Goal: Transaction & Acquisition: Purchase product/service

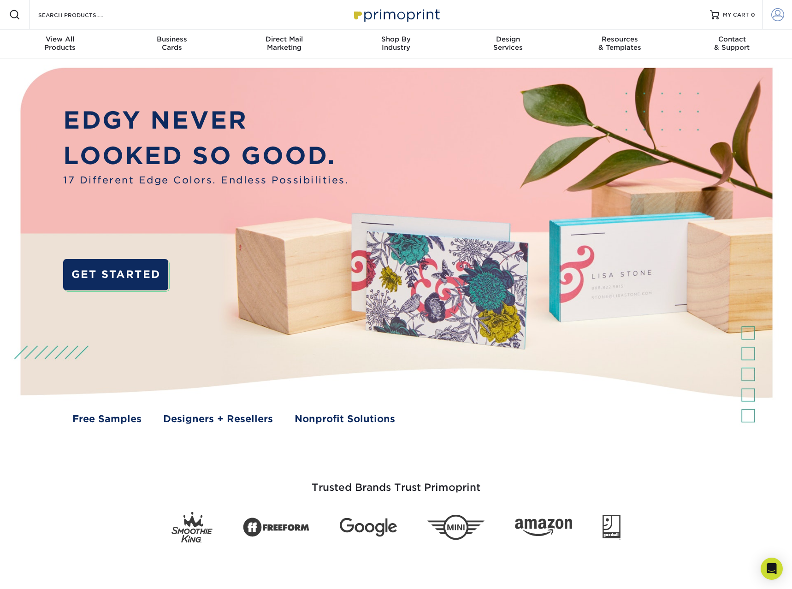
click at [777, 17] on span at bounding box center [778, 14] width 13 height 13
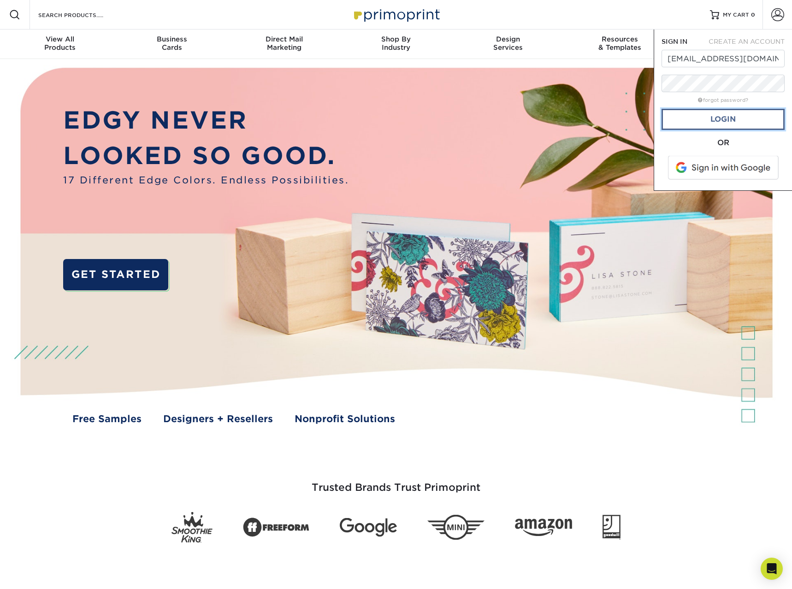
click at [738, 123] on link "Login" at bounding box center [723, 119] width 123 height 21
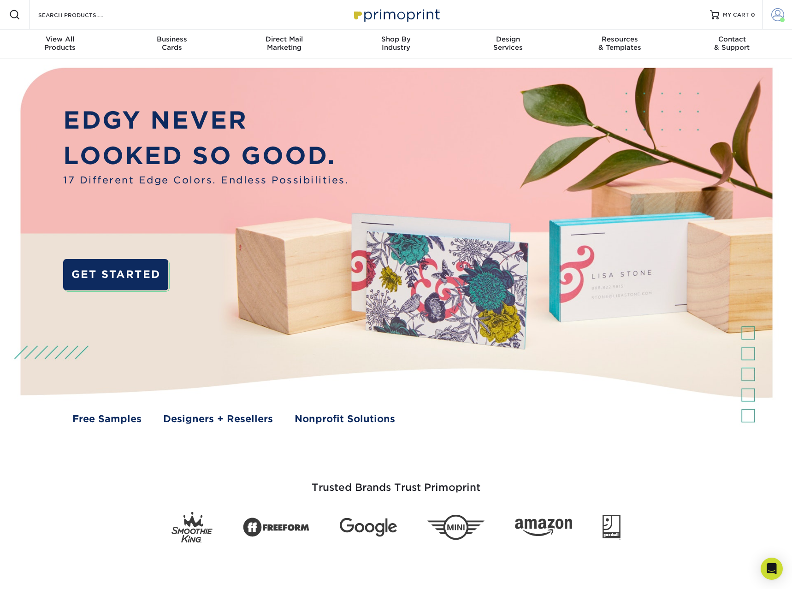
click at [775, 14] on span at bounding box center [778, 14] width 13 height 13
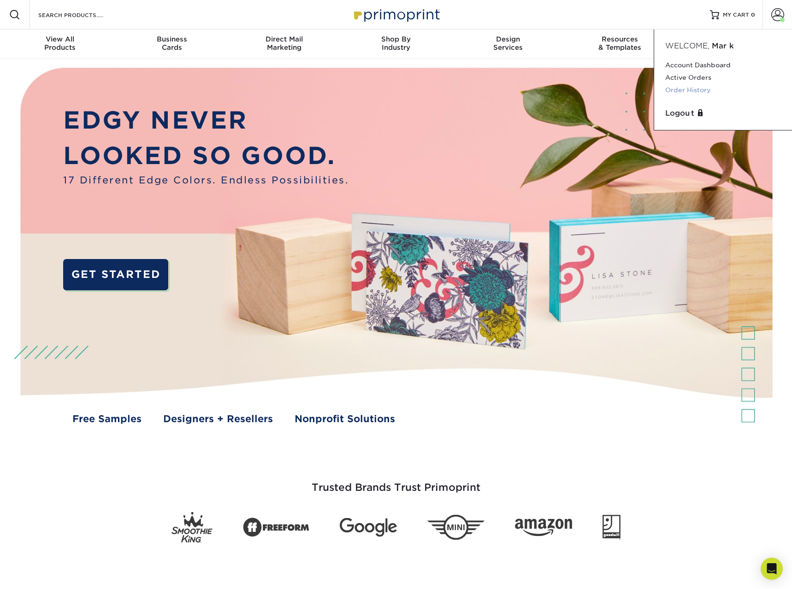
click at [701, 87] on link "Order History" at bounding box center [724, 90] width 116 height 12
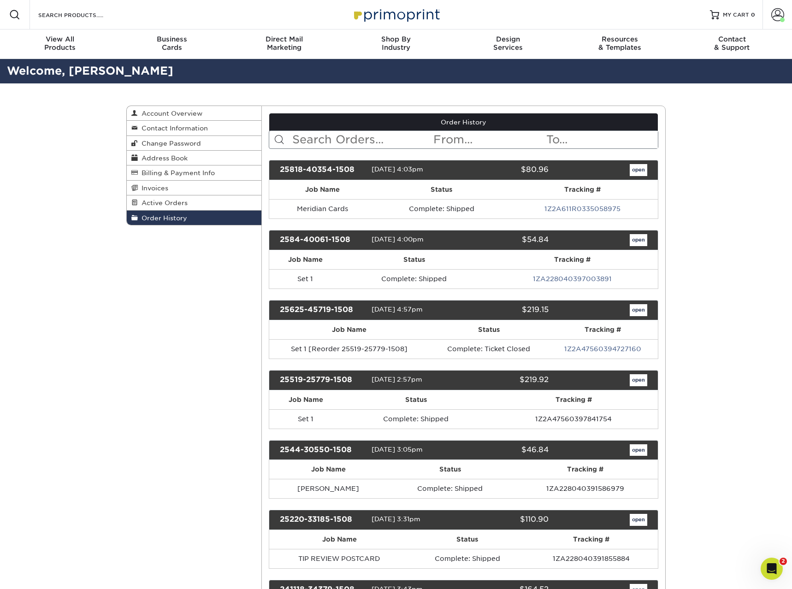
click at [337, 139] on input "text" at bounding box center [363, 140] width 142 height 18
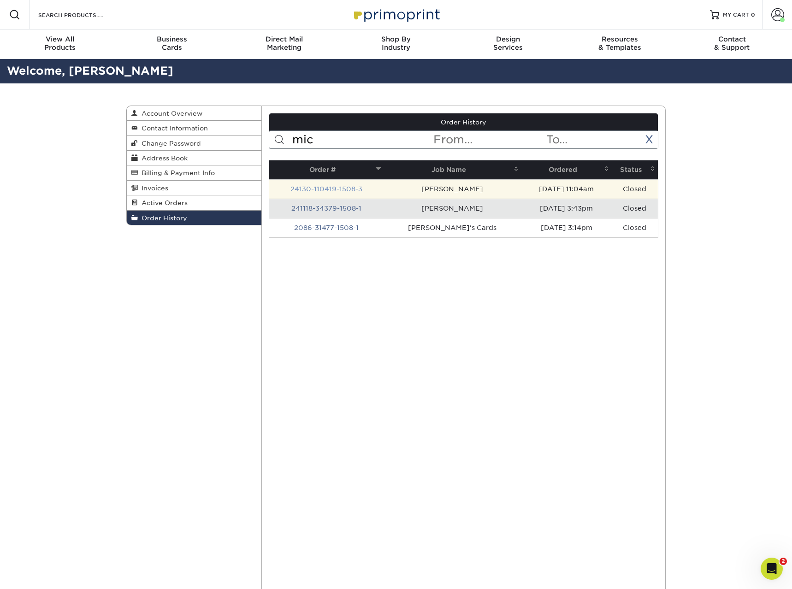
type input "mic"
click at [337, 187] on link "24130-110419-1508-3" at bounding box center [327, 188] width 72 height 7
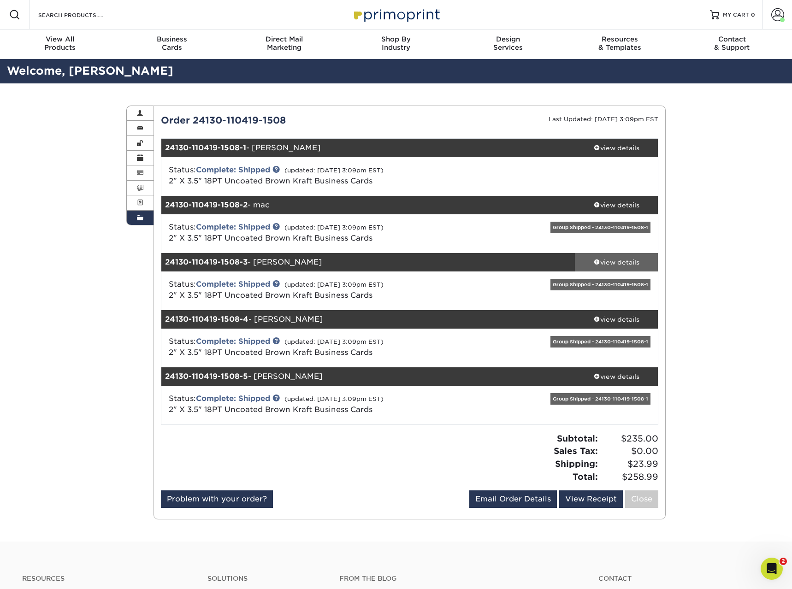
click at [610, 256] on link "view details" at bounding box center [616, 262] width 83 height 18
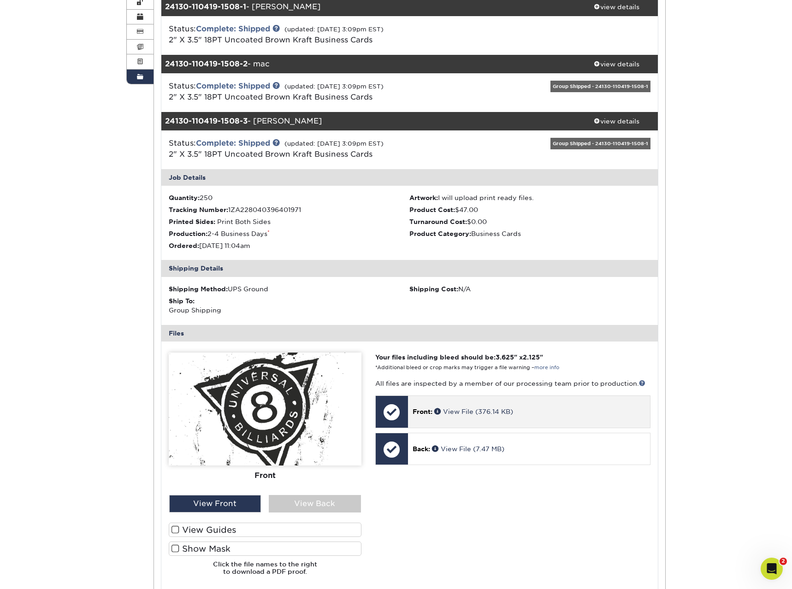
scroll to position [235, 0]
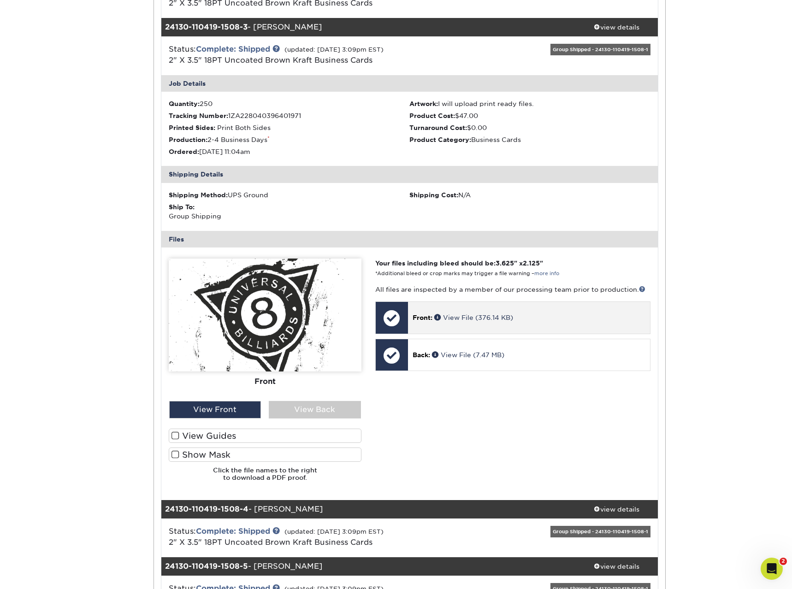
click at [466, 326] on div "Front: View File (376.14 KB)" at bounding box center [529, 317] width 242 height 31
click at [457, 319] on link "View File (376.14 KB)" at bounding box center [473, 317] width 79 height 7
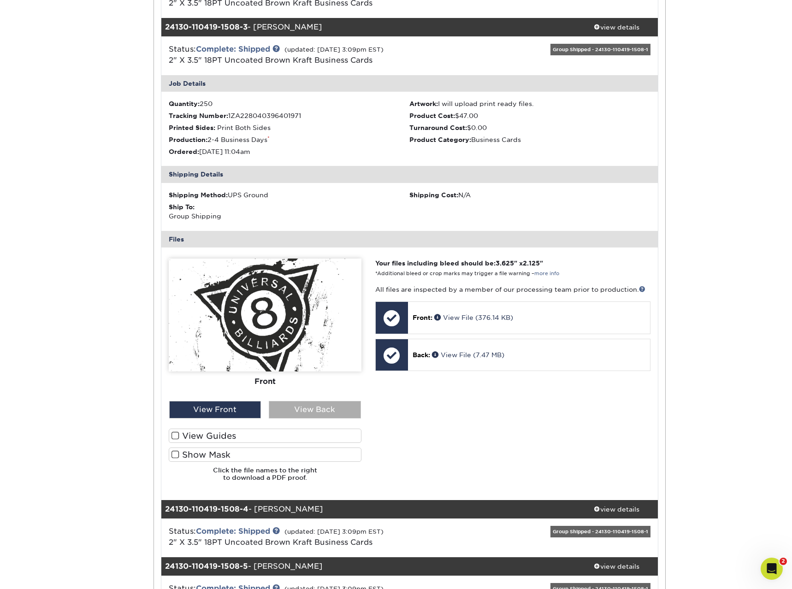
click at [302, 411] on div "View Back" at bounding box center [315, 410] width 92 height 18
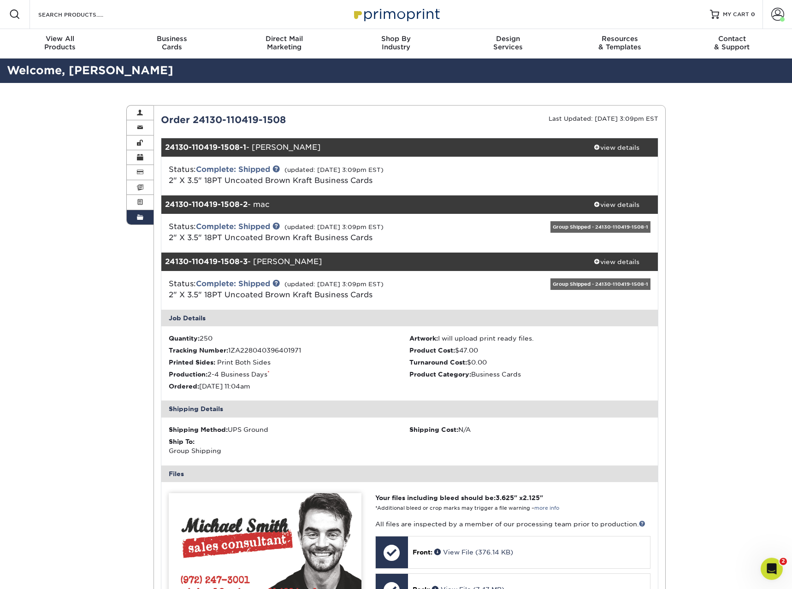
scroll to position [0, 0]
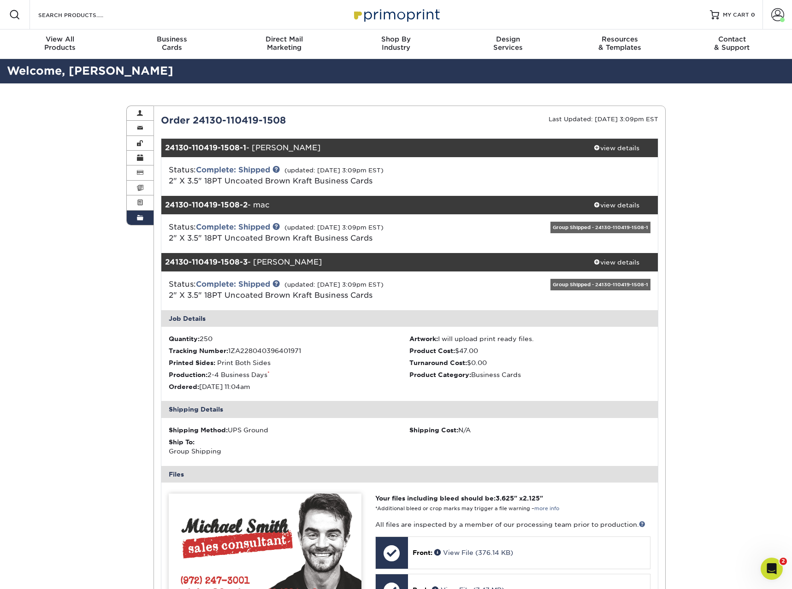
click at [722, 386] on div "Order History Account Overview Contact Information Change Password Address Book…" at bounding box center [396, 525] width 792 height 884
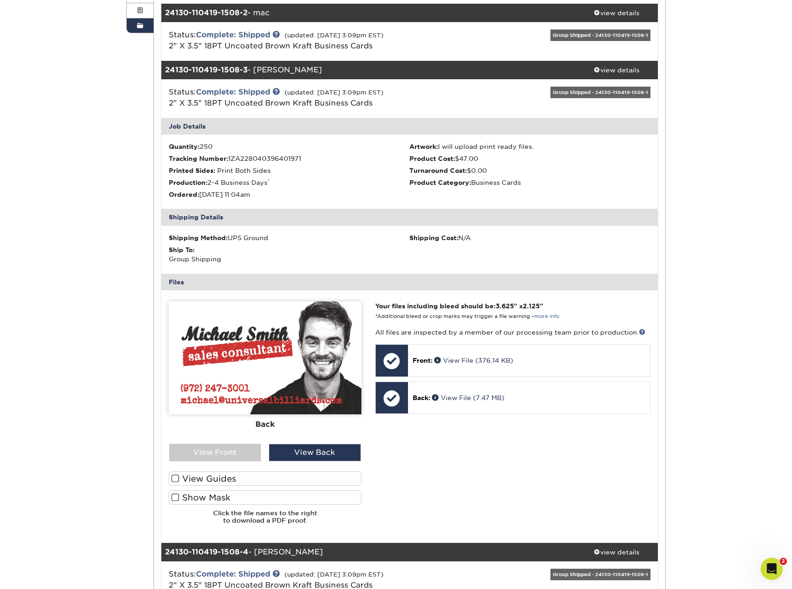
scroll to position [177, 0]
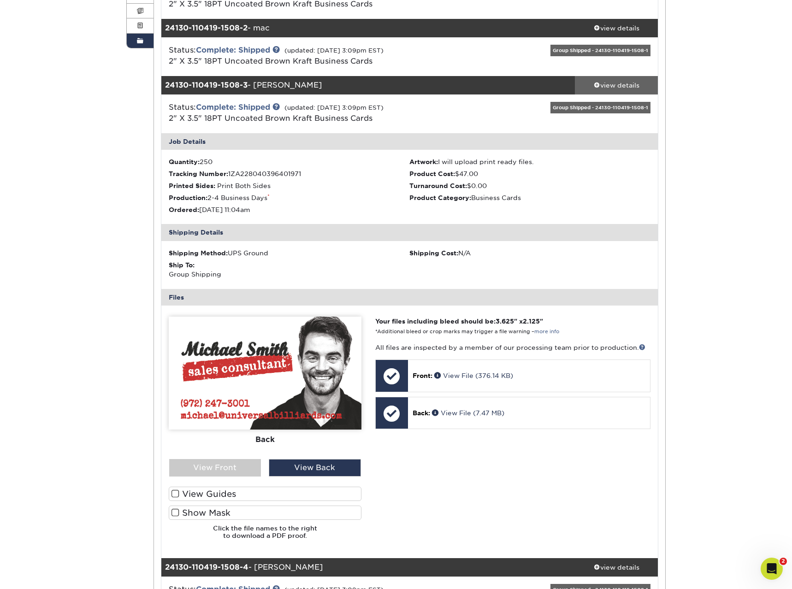
click at [622, 83] on div "view details" at bounding box center [616, 85] width 83 height 9
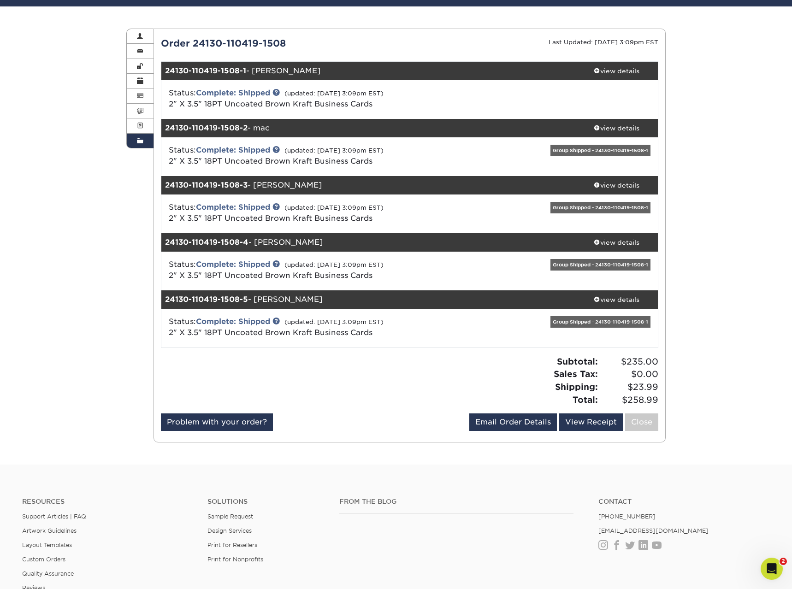
scroll to position [0, 0]
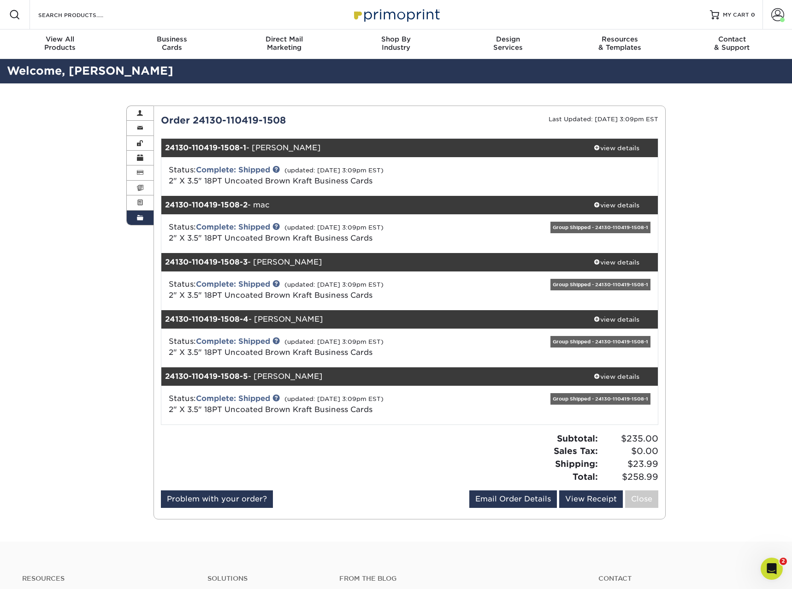
click at [251, 122] on div "Order 24130-110419-1508" at bounding box center [282, 120] width 256 height 14
click at [591, 138] on ul "24130-110419-1508-1 - greg view details Status: Complete: Shipped (updated: 11/…" at bounding box center [410, 281] width 498 height 287
click at [596, 148] on span at bounding box center [597, 147] width 6 height 6
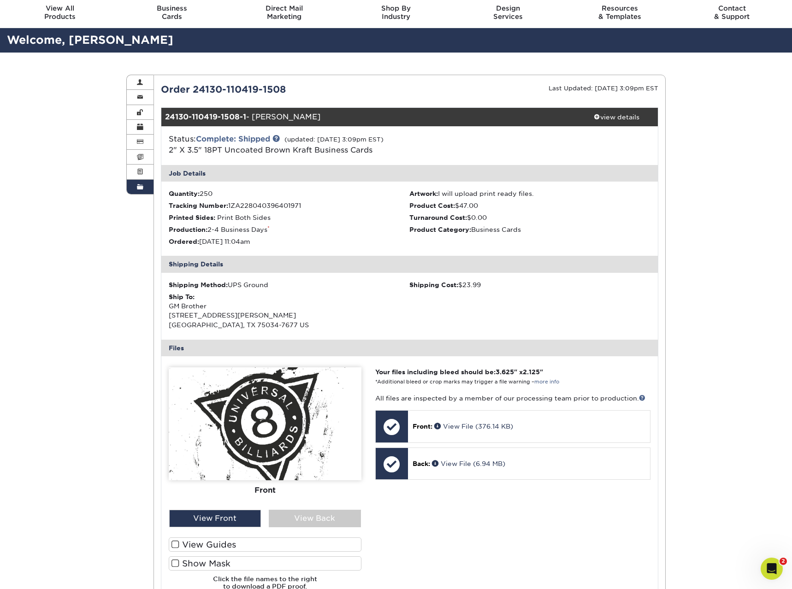
scroll to position [47, 0]
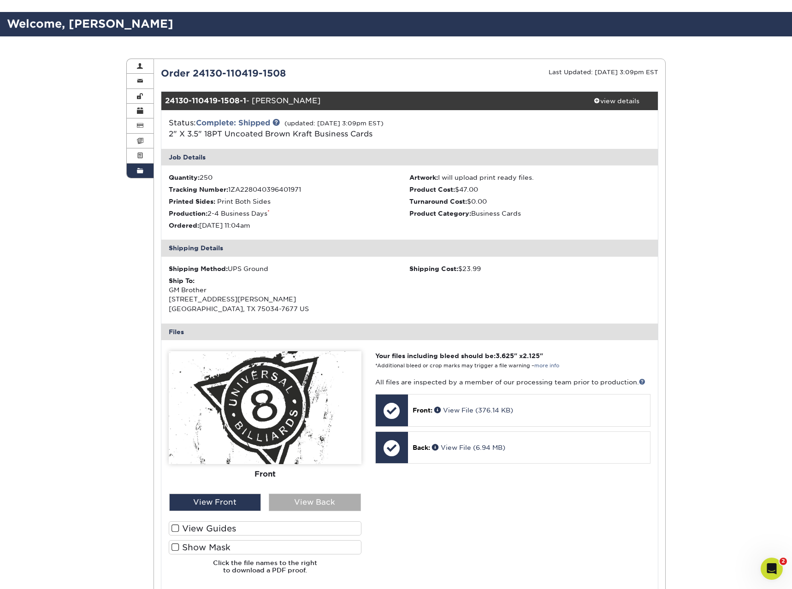
click at [332, 502] on div "View Back" at bounding box center [315, 503] width 92 height 18
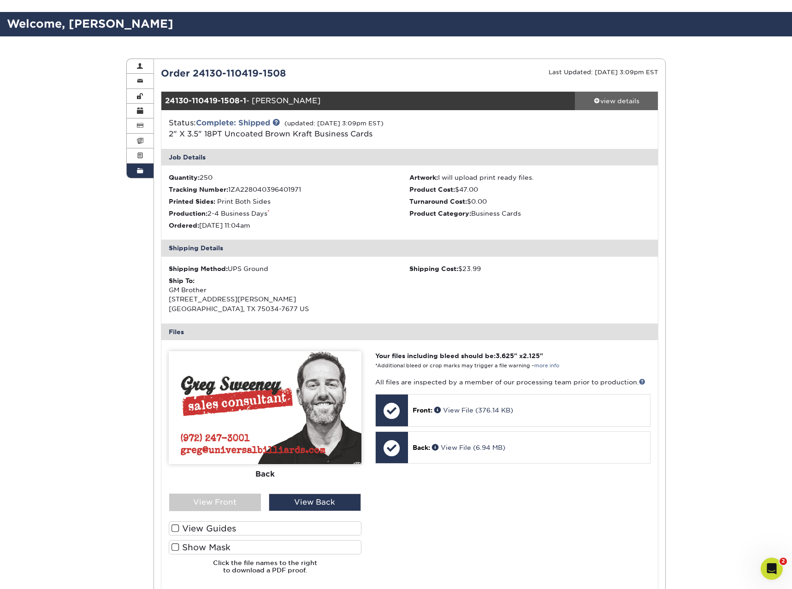
click at [620, 101] on div "view details" at bounding box center [616, 100] width 83 height 9
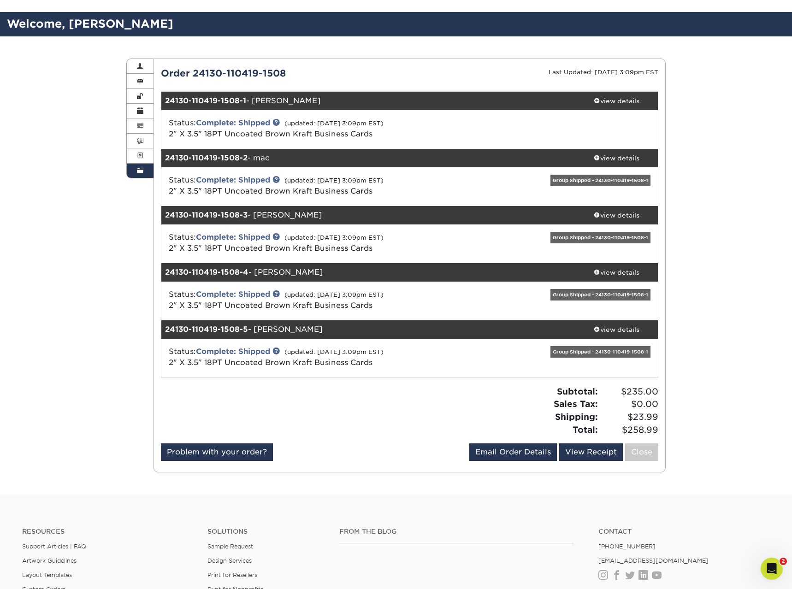
click at [582, 236] on div "Group Shipped - 24130-110419-1508-1" at bounding box center [601, 238] width 100 height 12
click at [589, 232] on div "Group Shipped - 24130-110419-1508-1" at bounding box center [601, 238] width 100 height 12
click at [610, 211] on div "view details" at bounding box center [616, 215] width 83 height 9
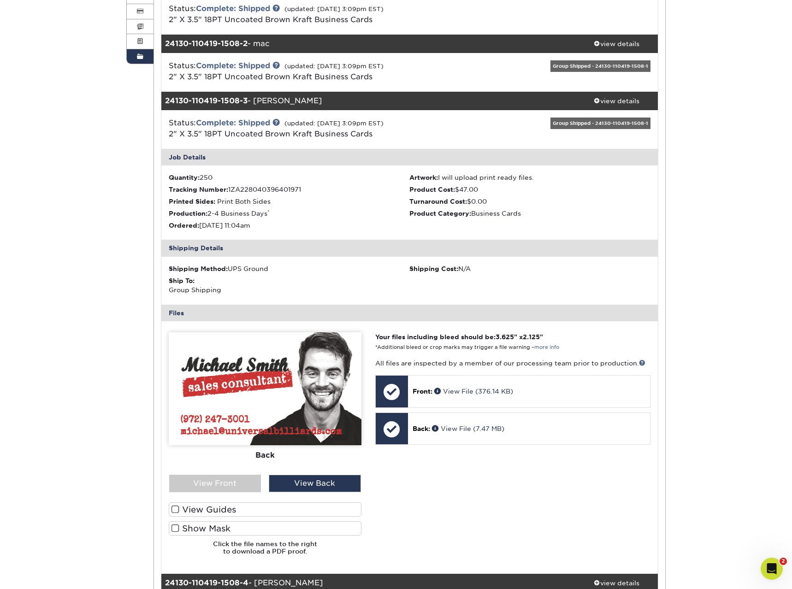
scroll to position [141, 0]
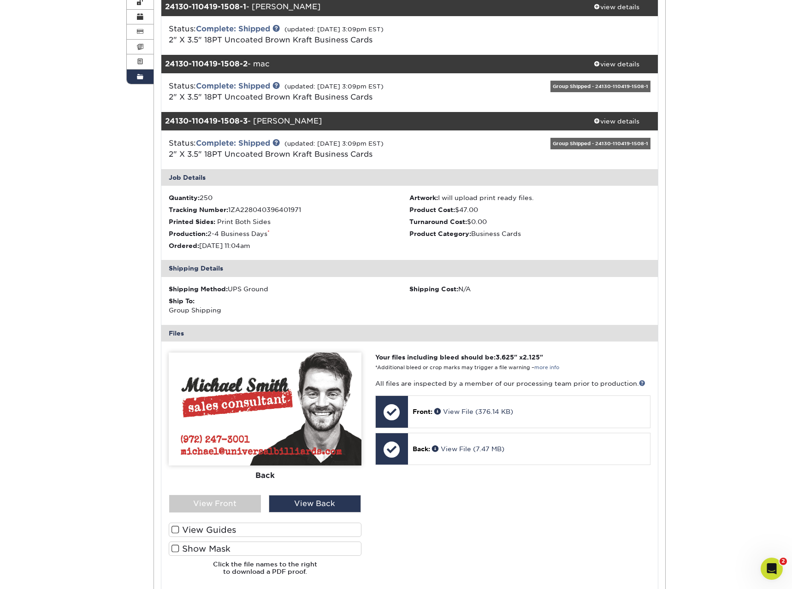
drag, startPoint x: 294, startPoint y: 117, endPoint x: 166, endPoint y: 118, distance: 128.7
click at [166, 118] on div "24130-110419-1508-3 - michael" at bounding box center [368, 121] width 414 height 18
copy div "24130-110419-1508-3 - michael"
click at [766, 567] on icon "Open Intercom Messenger" at bounding box center [770, 567] width 15 height 15
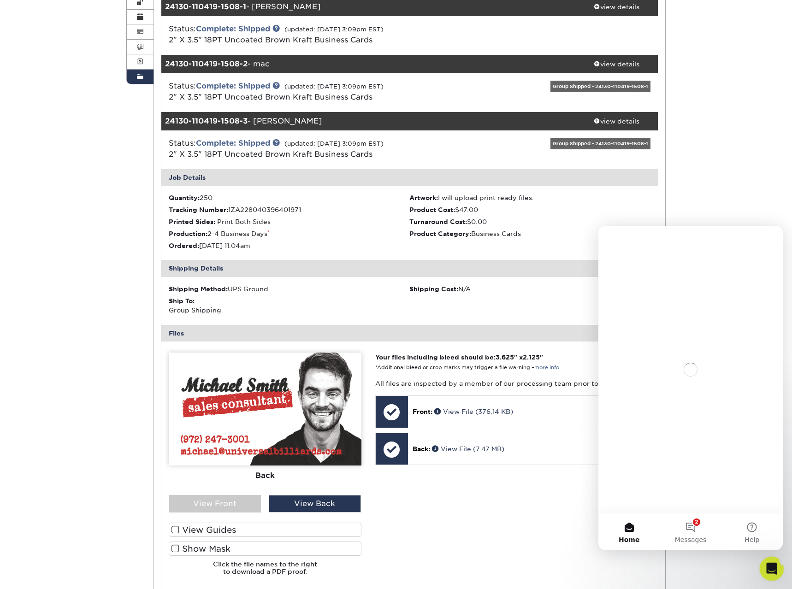
scroll to position [0, 0]
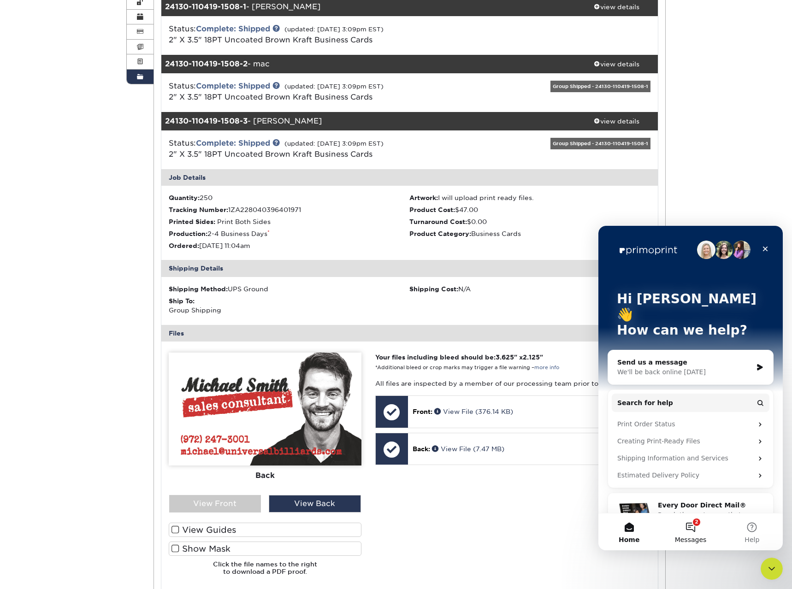
click at [693, 524] on button "2 Messages" at bounding box center [690, 532] width 61 height 37
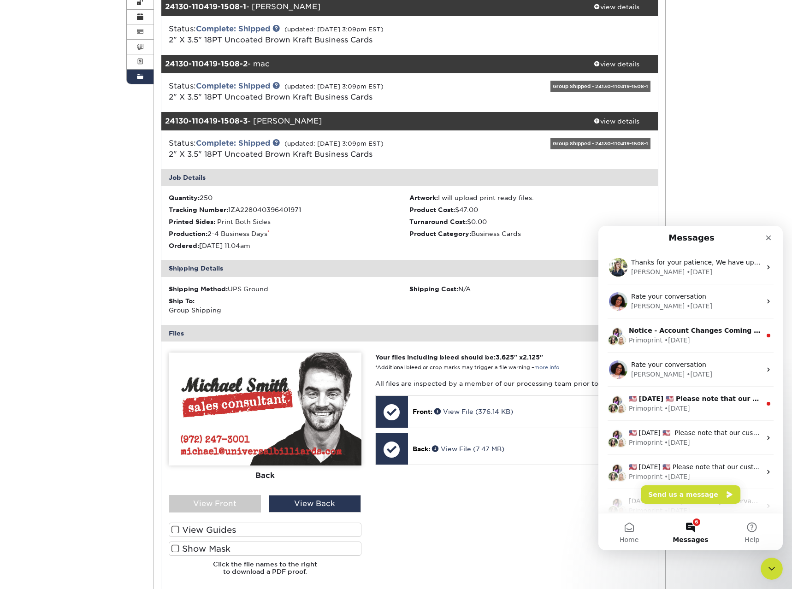
click at [643, 199] on li "Artwork: I will upload print ready files." at bounding box center [530, 197] width 241 height 9
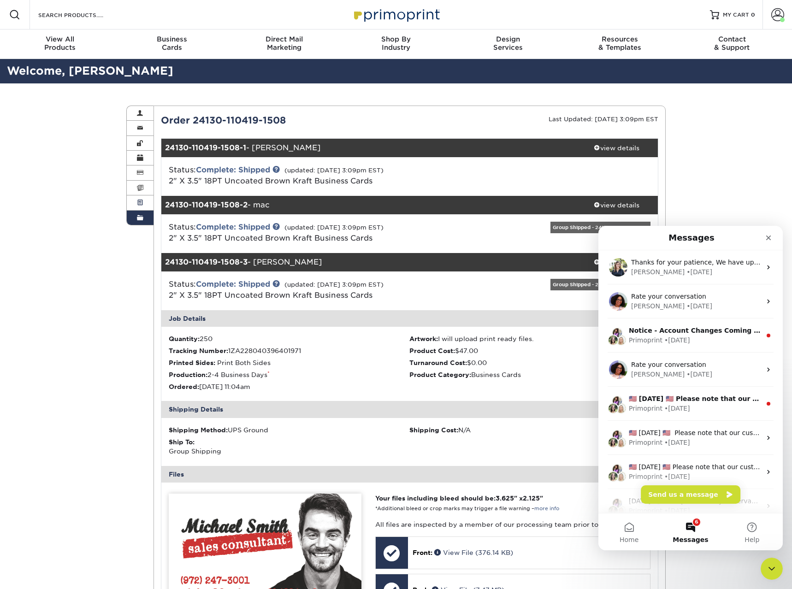
click at [141, 203] on span at bounding box center [140, 202] width 6 height 7
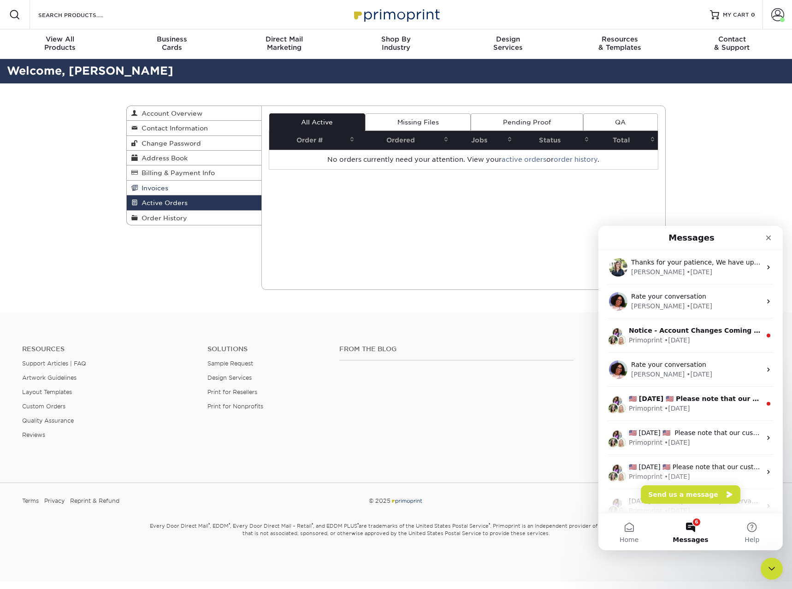
click at [163, 190] on span "Invoices" at bounding box center [153, 187] width 30 height 7
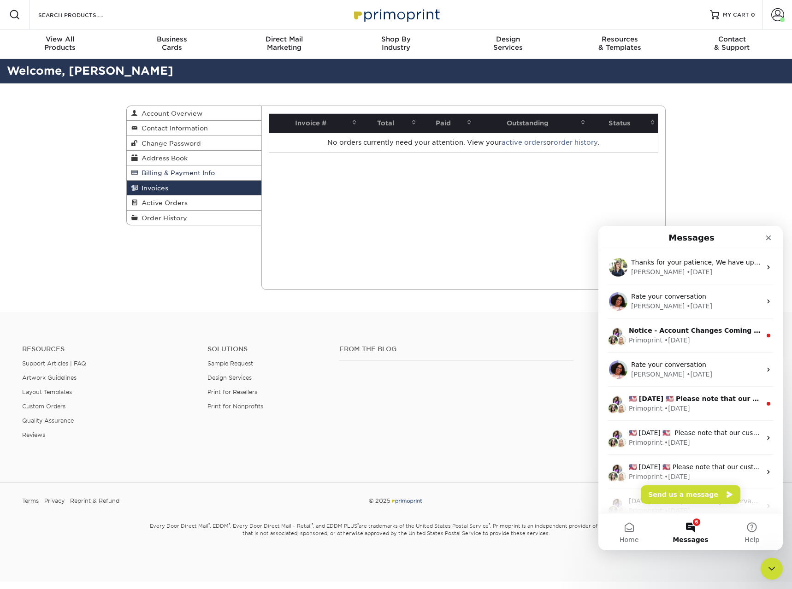
click at [171, 172] on span "Billing & Payment Info" at bounding box center [176, 172] width 77 height 7
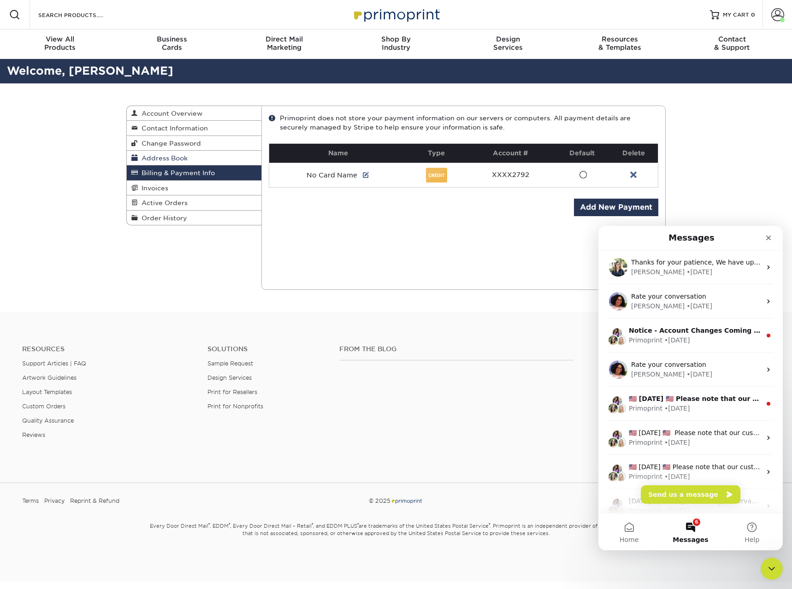
click at [172, 157] on span "Address Book" at bounding box center [163, 158] width 50 height 7
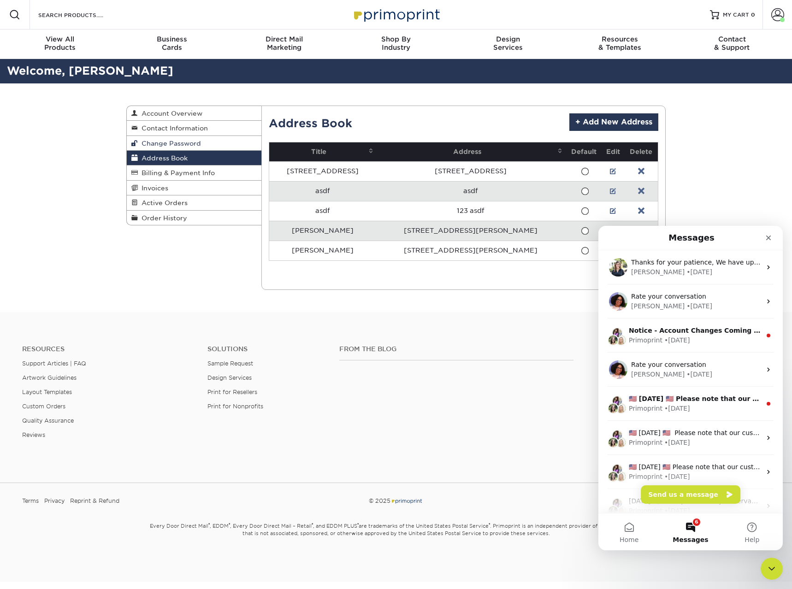
click at [172, 147] on span "Change Password" at bounding box center [169, 143] width 63 height 7
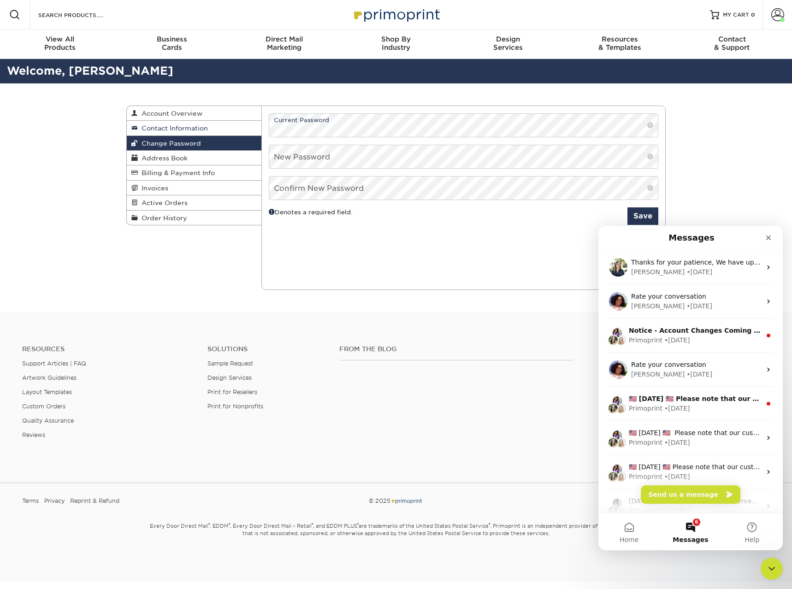
click at [175, 130] on span "Contact Information" at bounding box center [173, 128] width 70 height 7
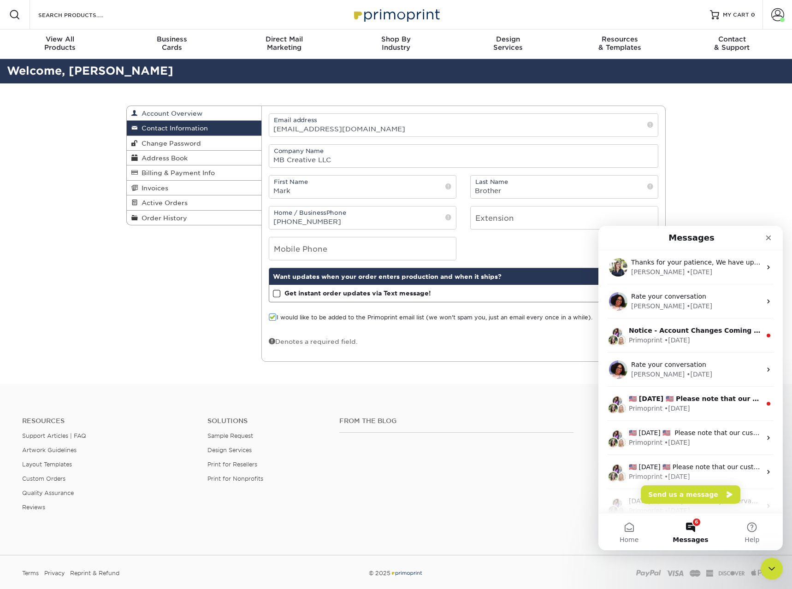
click at [175, 114] on span "Account Overview" at bounding box center [170, 113] width 65 height 7
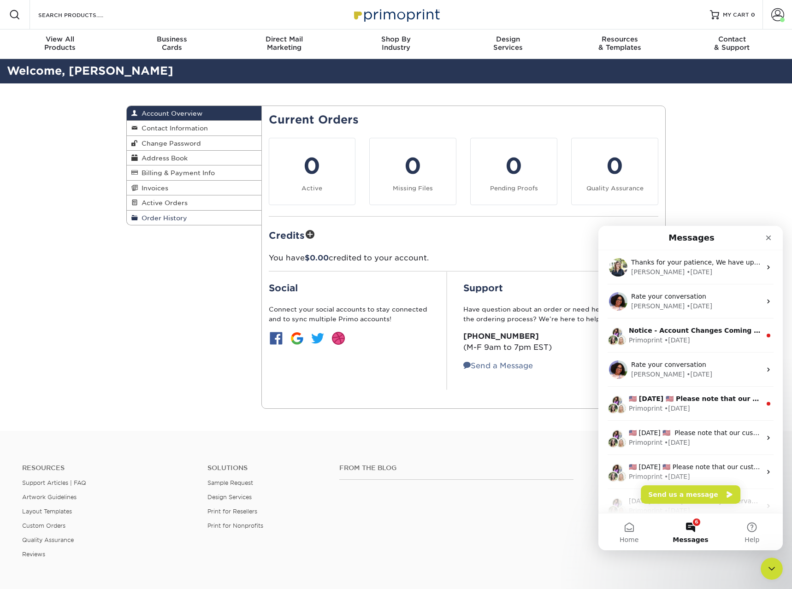
click at [179, 216] on span "Order History" at bounding box center [162, 217] width 49 height 7
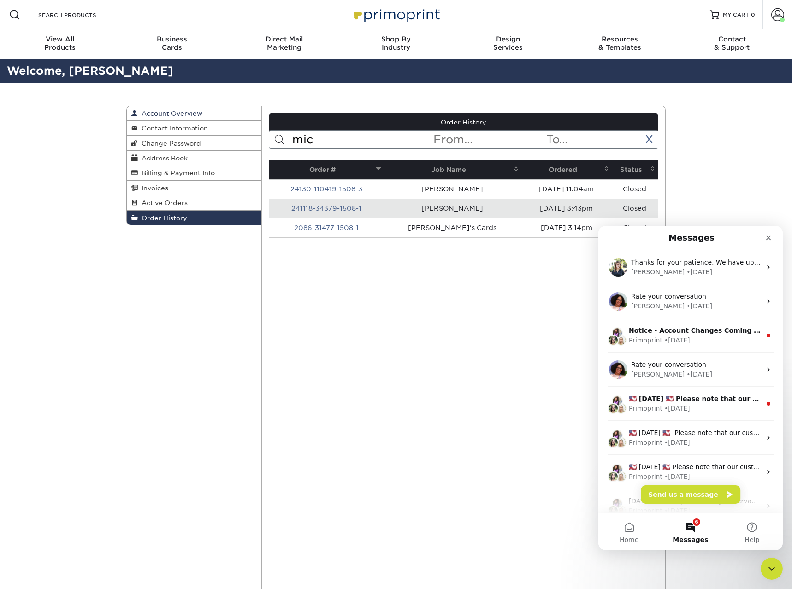
click at [169, 118] on link "Account Overview" at bounding box center [194, 113] width 135 height 15
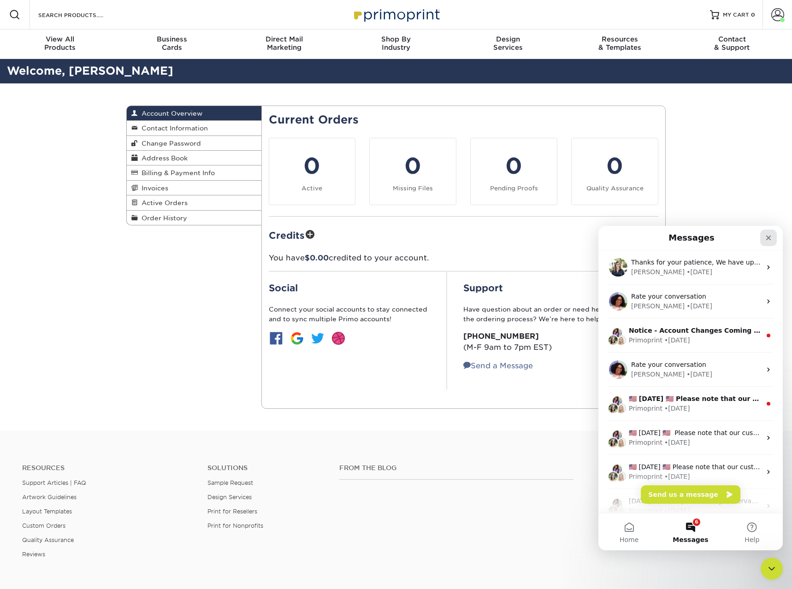
click at [768, 238] on icon "Close" at bounding box center [769, 238] width 5 height 5
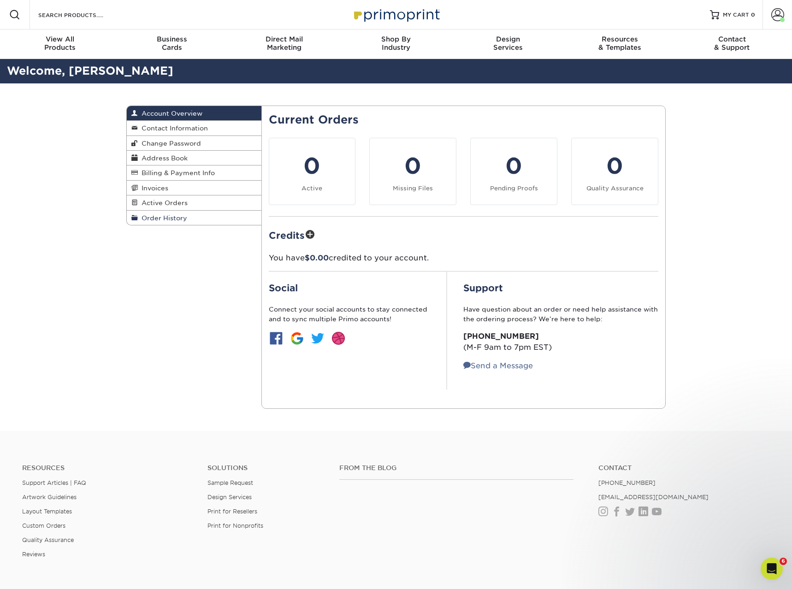
click at [192, 221] on link "Order History" at bounding box center [194, 218] width 135 height 14
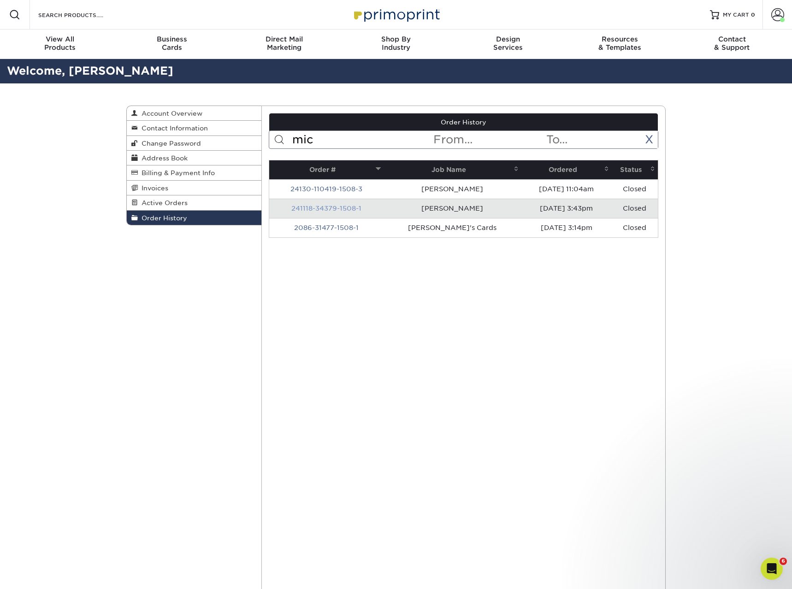
click at [350, 208] on link "241118-34379-1508-1" at bounding box center [327, 208] width 70 height 7
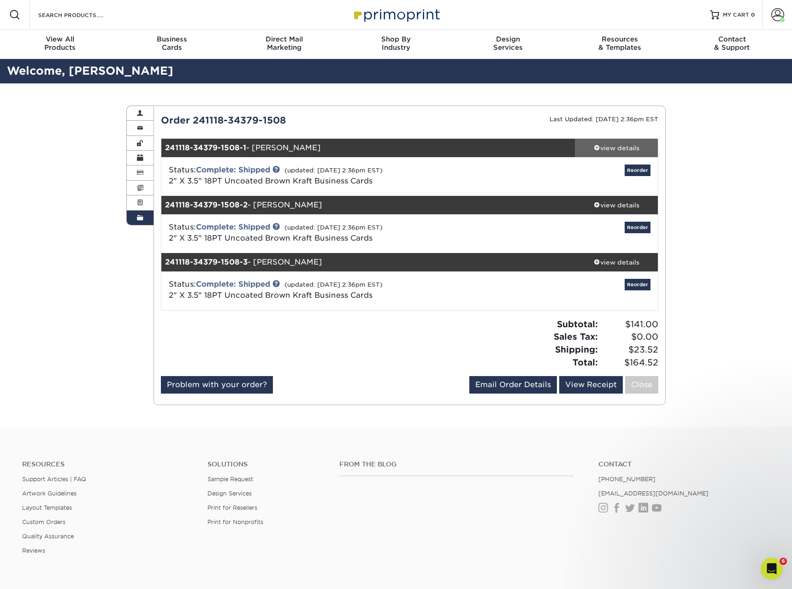
click at [608, 146] on div "view details" at bounding box center [616, 147] width 83 height 9
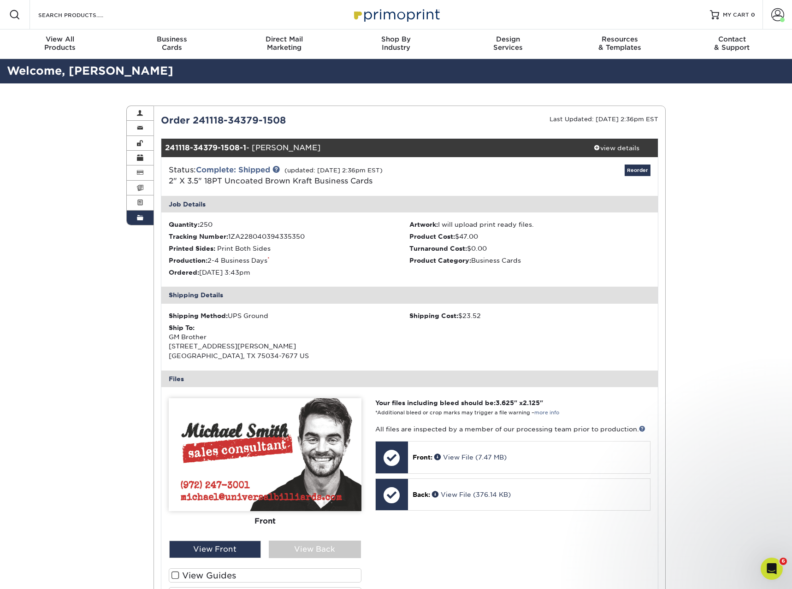
click at [150, 214] on link "Order History" at bounding box center [140, 218] width 27 height 14
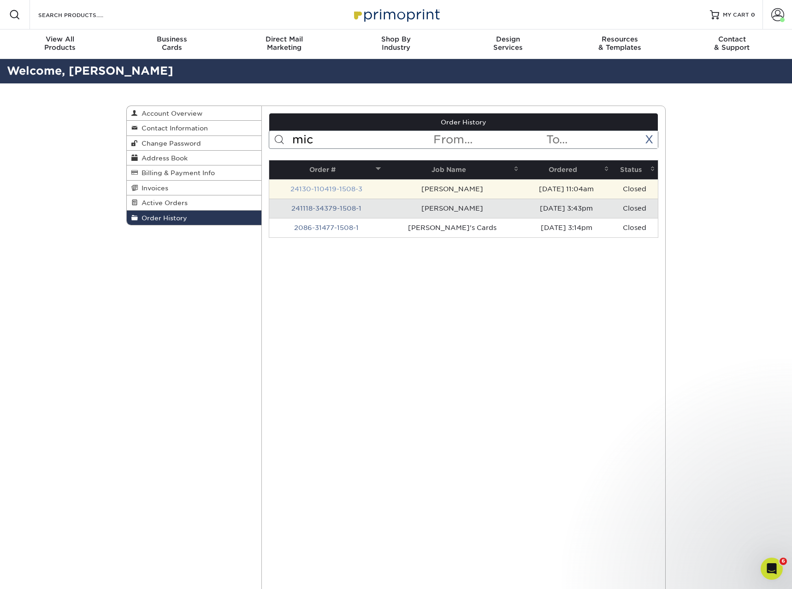
click at [303, 190] on link "24130-110419-1508-3" at bounding box center [327, 188] width 72 height 7
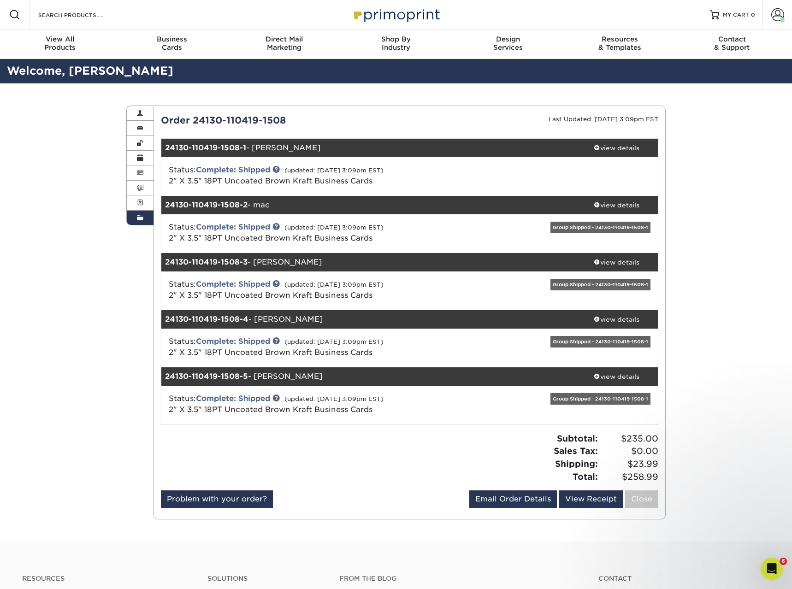
drag, startPoint x: 301, startPoint y: 253, endPoint x: 168, endPoint y: 258, distance: 132.9
click at [164, 260] on div "24130-110419-1508-3 - michael" at bounding box center [368, 262] width 414 height 18
copy div "24130-110419-1508-3 - michael"
click at [777, 567] on icon "Open Intercom Messenger" at bounding box center [770, 567] width 15 height 15
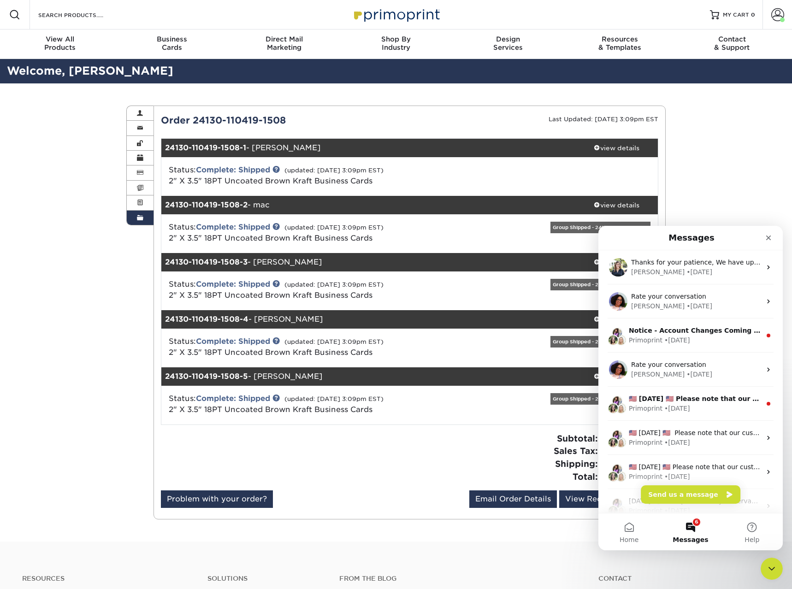
click at [696, 494] on button "Send us a message" at bounding box center [691, 495] width 100 height 18
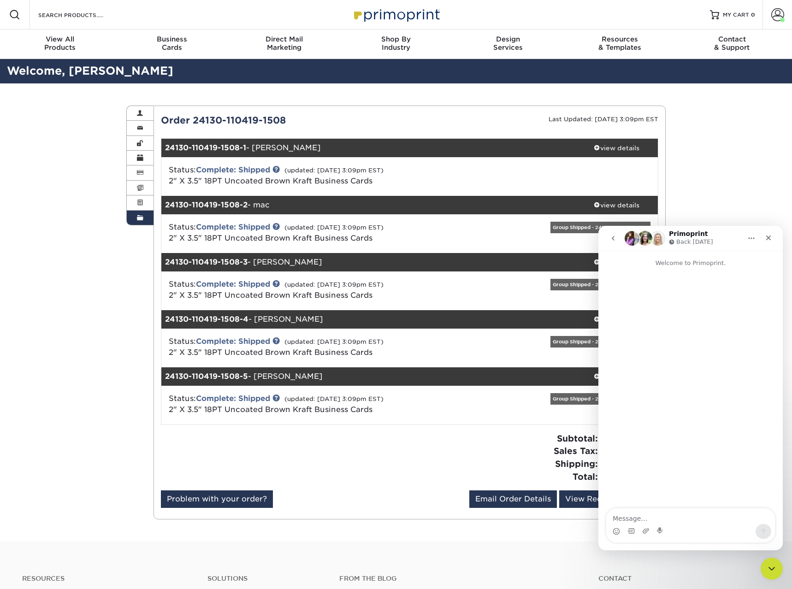
click at [627, 518] on textarea "Message…" at bounding box center [691, 517] width 169 height 16
type textarea "reprint "24130-110419-1508-3 - michael""
click at [762, 531] on icon "Send a message…" at bounding box center [764, 532] width 5 height 6
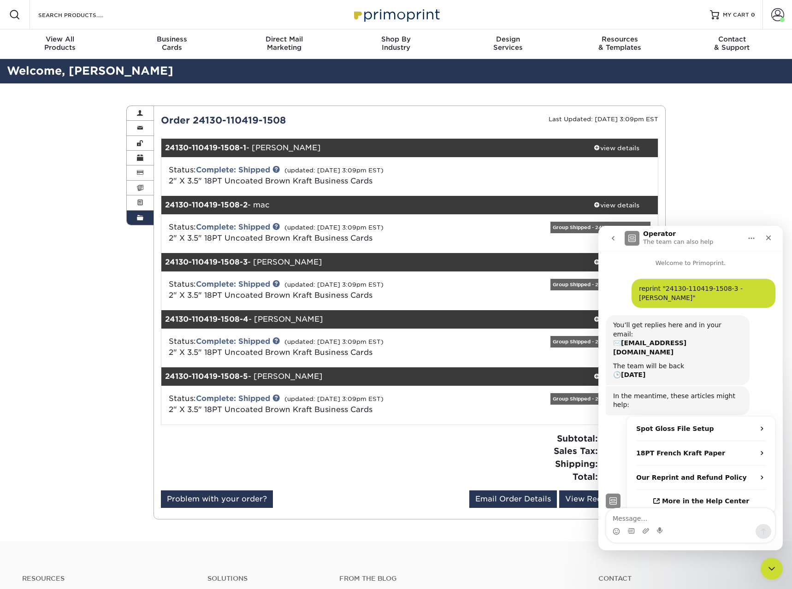
drag, startPoint x: 75, startPoint y: 117, endPoint x: 102, endPoint y: 67, distance: 56.8
click at [75, 116] on div "Order History Account Overview Contact Information Change Password Address Book…" at bounding box center [396, 312] width 792 height 458
click at [141, 37] on span "Business" at bounding box center [172, 39] width 112 height 8
click at [59, 12] on input "Search Products" at bounding box center [82, 14] width 90 height 11
click at [273, 237] on link "2" X 3.5" 18PT Uncoated Brown Kraft Business Cards" at bounding box center [271, 238] width 204 height 9
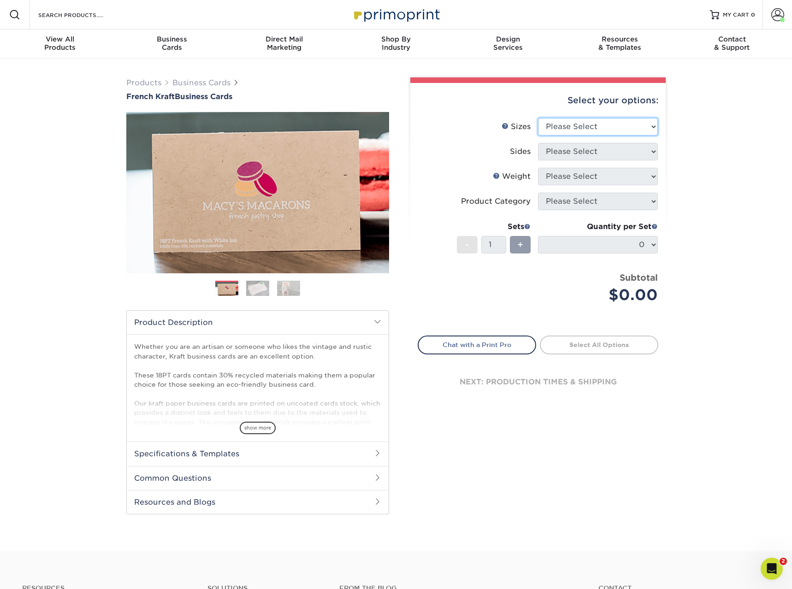
click at [538, 118] on select "Please Select 1.5" x 3.5" - Mini 1.75" x 3.5" - Mini 2" x 2" - Square 2" x 3" -…" at bounding box center [598, 127] width 120 height 18
select select "2.00x3.50"
click option "2" x 3.5" - Standard" at bounding box center [0, 0] width 0 height 0
click at [538, 143] on select "Please Select Print Both Sides Print Both Sides - White Mask Back Only Print Bo…" at bounding box center [598, 152] width 120 height 18
select select "13abbda7-1d64-4f25-8bb2-c179b224825d"
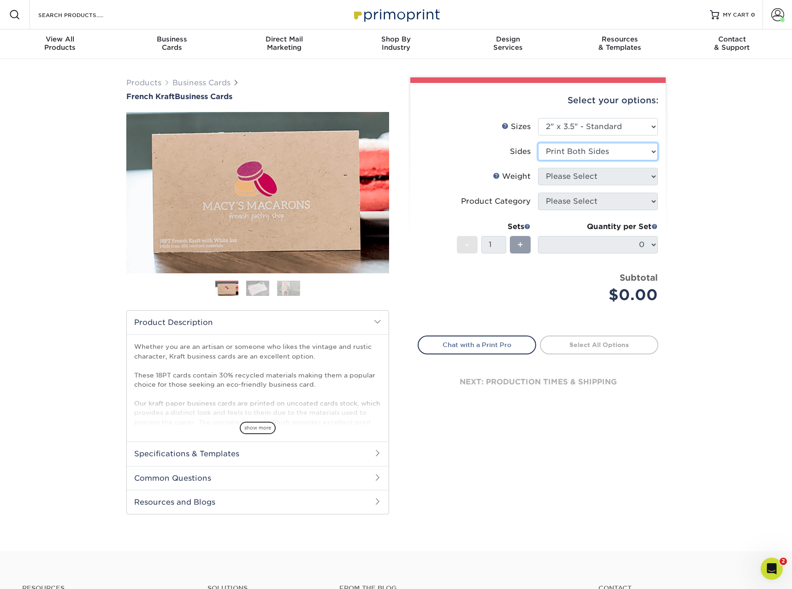
click option "Print Both Sides" at bounding box center [0, 0] width 0 height 0
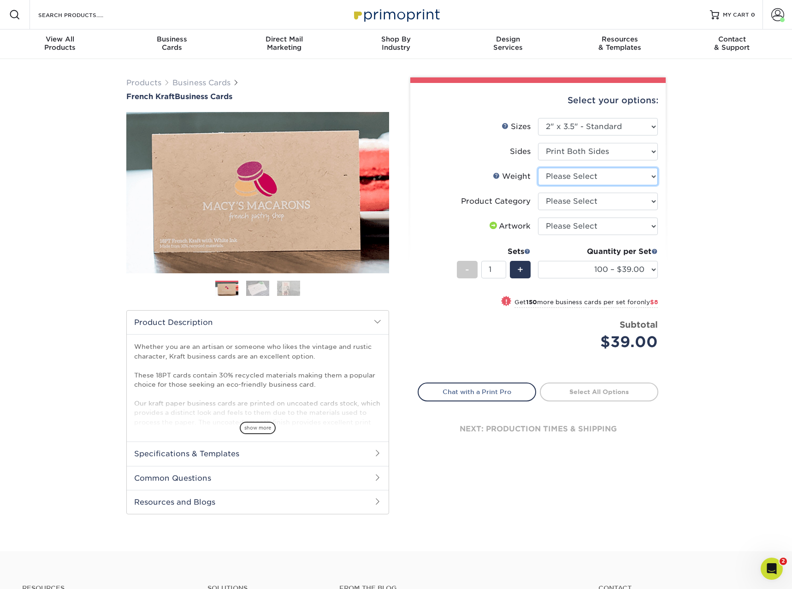
click at [538, 168] on select "Please Select 18PTUCKRAFT" at bounding box center [598, 177] width 120 height 18
select select "18PTUCKRAFT"
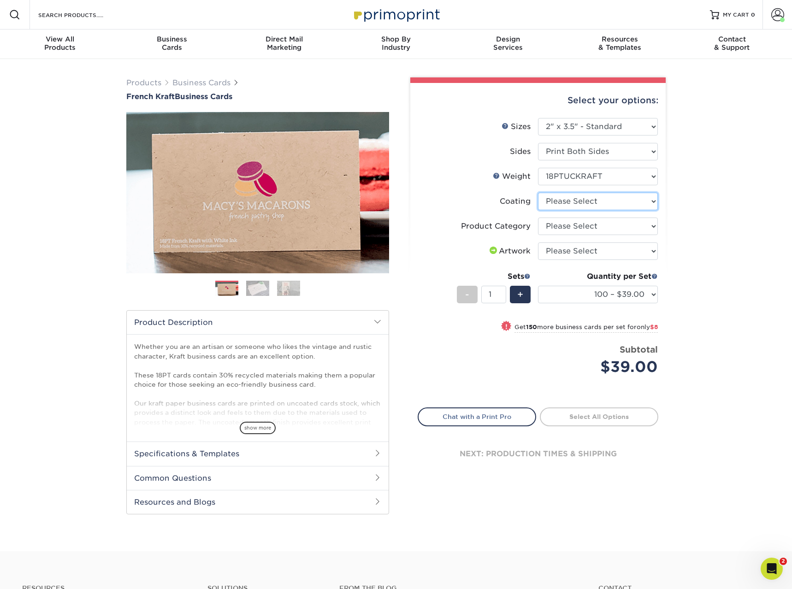
click at [538, 193] on select at bounding box center [598, 202] width 120 height 18
select select "3e7618de-abca-4bda-9f97-8b9129e913d8"
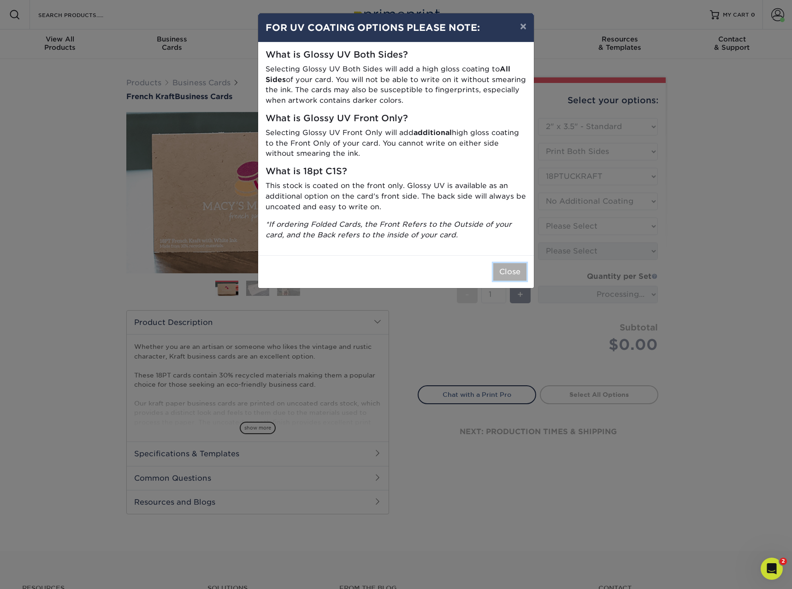
click at [521, 271] on button "Close" at bounding box center [510, 272] width 33 height 18
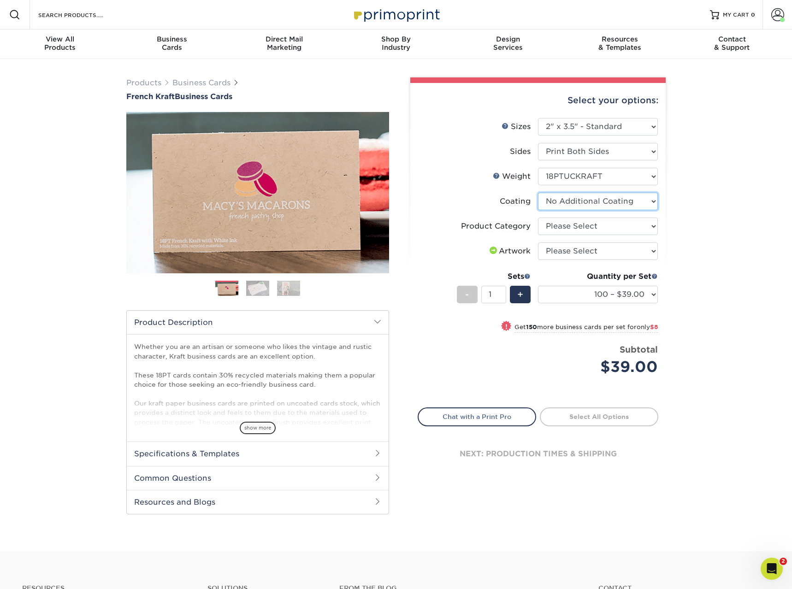
click at [538, 193] on select at bounding box center [598, 202] width 120 height 18
click at [671, 199] on div "Select your options: Sizes Help Sizes Please Select 1.5" x 3.5" - Mini -" at bounding box center [534, 301] width 277 height 448
drag, startPoint x: 660, startPoint y: 219, endPoint x: 653, endPoint y: 220, distance: 6.6
click at [655, 220] on div "Select your options: Sizes Help Sizes Please Select 1.5" x 3.5" - Mini 1.75" x …" at bounding box center [539, 286] width 256 height 406
click at [538, 218] on select "Please Select Business Cards" at bounding box center [598, 227] width 120 height 18
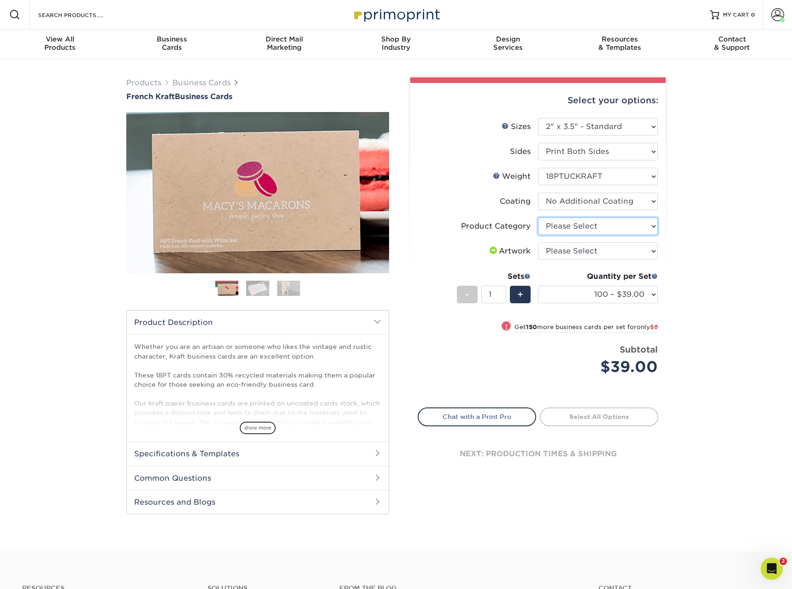
select select "3b5148f1-0588-4f88-a218-97bcfdce65c1"
click option "Business Cards" at bounding box center [0, 0] width 0 height 0
click at [538, 243] on select "Please Select I will upload files I need a design - $100" at bounding box center [598, 252] width 120 height 18
select select "upload"
click option "I will upload files" at bounding box center [0, 0] width 0 height 0
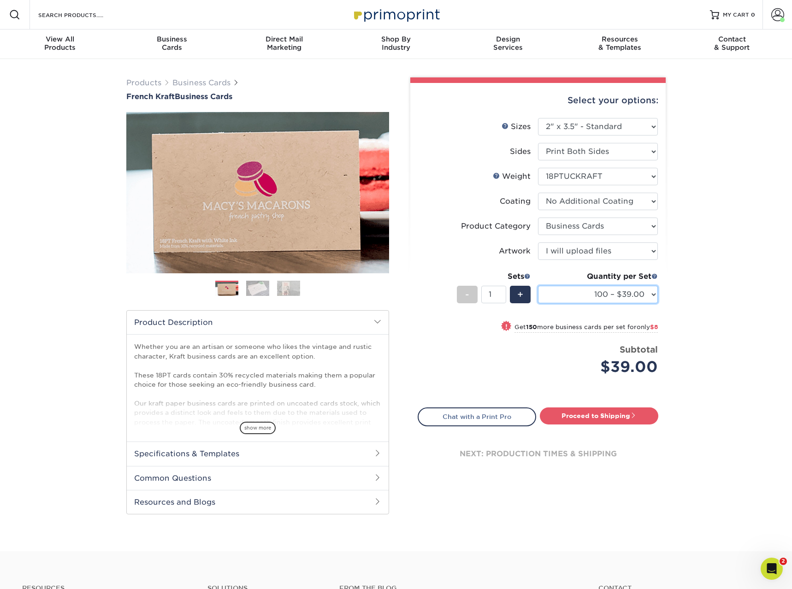
click at [538, 286] on select "100 – $39.00 250 – $47.00 500 – $82.00 1000 – $147.00" at bounding box center [598, 295] width 120 height 18
select select "250 – $47.00"
click option "250 – $47.00" at bounding box center [0, 0] width 0 height 0
click at [600, 418] on link "Proceed to Shipping" at bounding box center [599, 416] width 119 height 17
type input "Set 1"
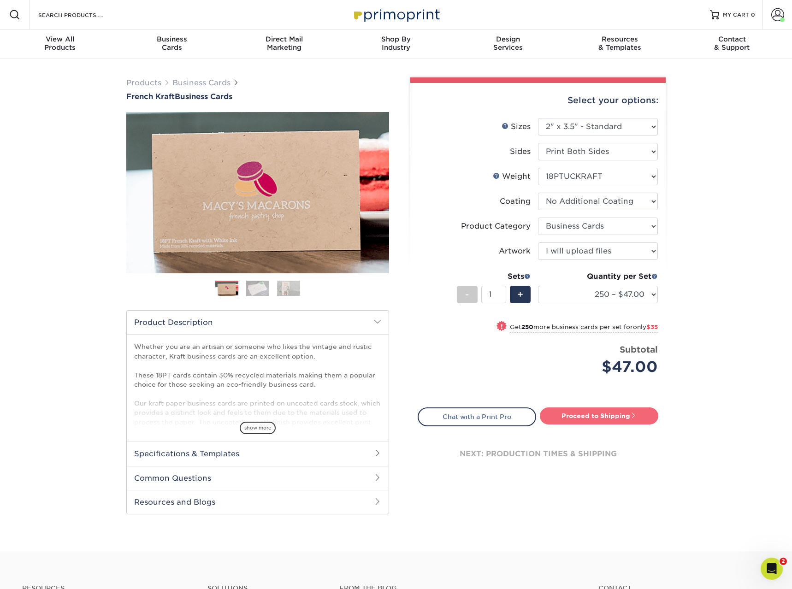
select select "e65d5a0f-f11e-4f71-b867-30ffb093ea1e"
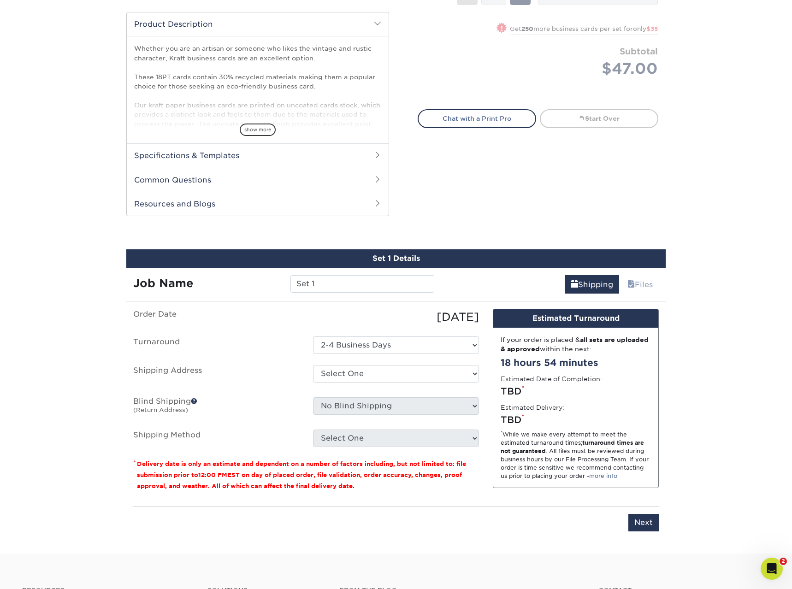
scroll to position [469, 0]
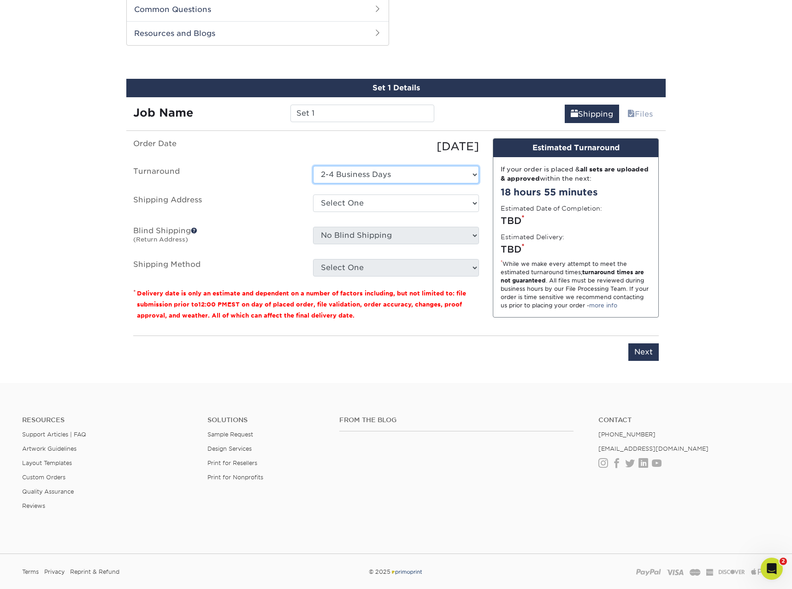
click at [313, 166] on select "Select One 2-4 Business Days" at bounding box center [396, 175] width 166 height 18
click at [388, 161] on ul "Order Date 09/22/2025 Turnaround Select One 2-4 Business Days Shipping Address …" at bounding box center [306, 207] width 346 height 138
click at [313, 195] on select "Select One 452063 EAGLE BLUFF DRIVE asdf asdf Davenport Mark Brother + Add New …" at bounding box center [396, 204] width 166 height 18
select select "201864"
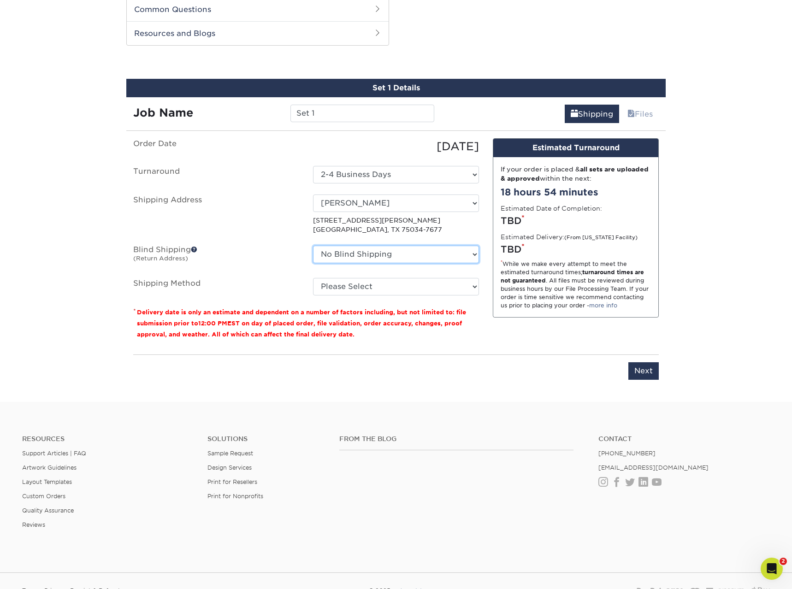
click at [313, 246] on select "No Blind Shipping 452063 EAGLE BLUFF DRIVE asdf asdf Davenport Mark Brother + A…" at bounding box center [396, 255] width 166 height 18
drag, startPoint x: 388, startPoint y: 250, endPoint x: 301, endPoint y: 228, distance: 90.4
click at [301, 228] on label "Shipping Address" at bounding box center [216, 215] width 180 height 40
click at [374, 300] on fieldset "Order Date 09/22/2025 Turnaround Select One 2-4 Business Days Shipping Address …" at bounding box center [306, 222] width 346 height 168
click at [313, 278] on select "Please Select Ground Shipping (+$7.84) 3 Day Shipping Service (+$20.06) 2 Day A…" at bounding box center [396, 287] width 166 height 18
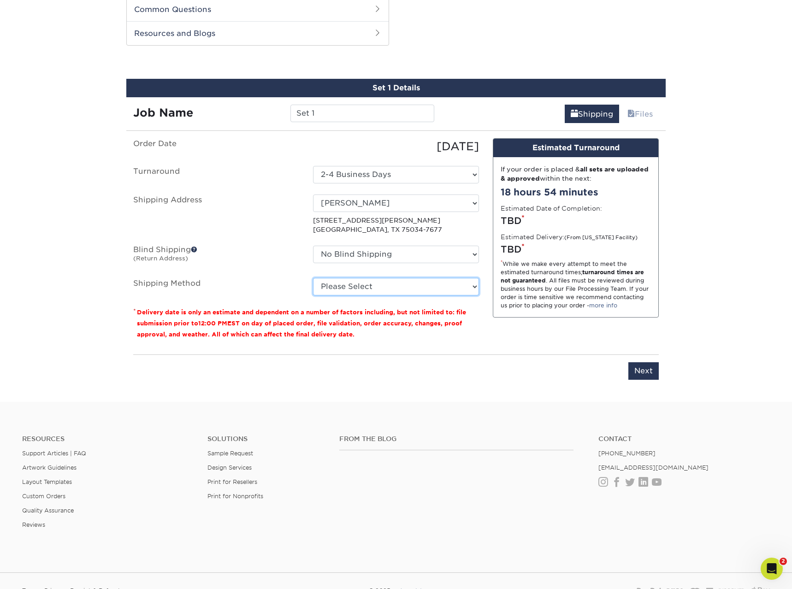
select select "03"
click option "Ground Shipping (+$7.84)" at bounding box center [0, 0] width 0 height 0
click at [651, 369] on input "Next" at bounding box center [644, 372] width 30 height 18
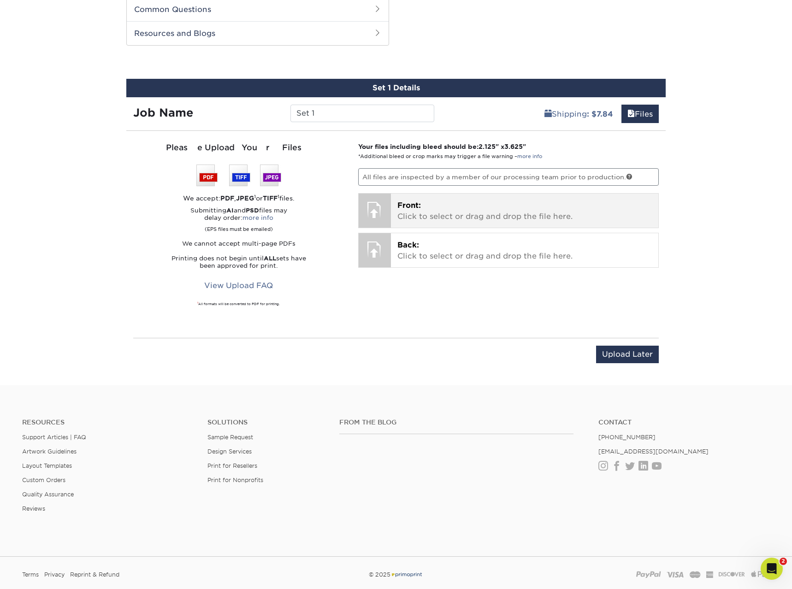
click at [486, 207] on p "Front: Click to select or drag and drop the file here." at bounding box center [525, 211] width 255 height 22
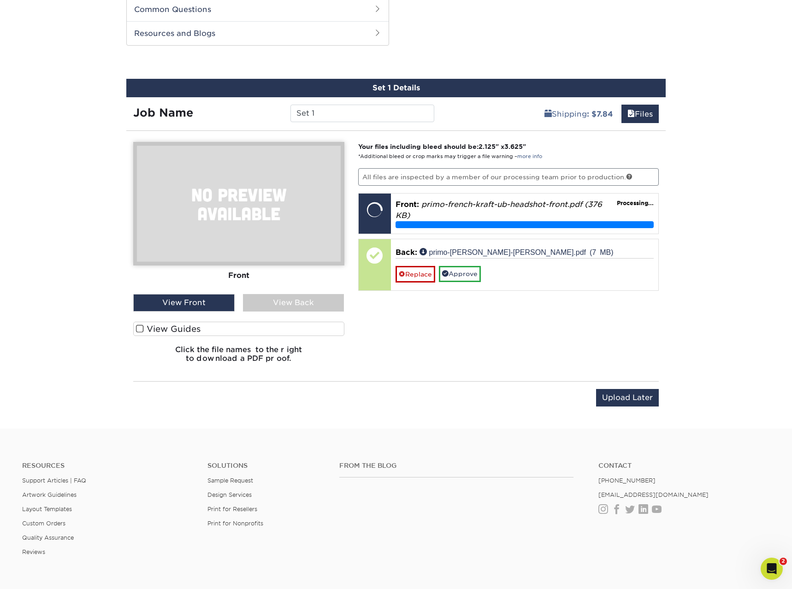
click at [258, 309] on div "View Back" at bounding box center [293, 303] width 101 height 18
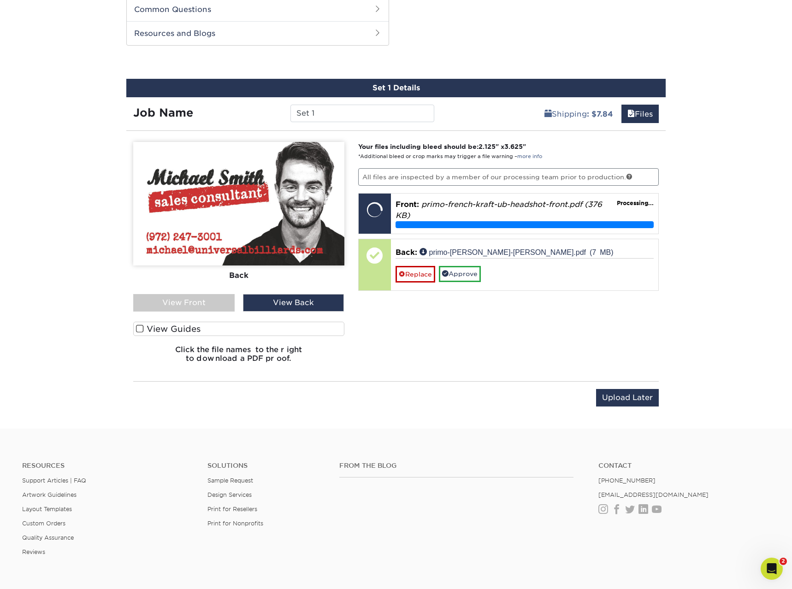
click at [189, 303] on div "View Front" at bounding box center [183, 303] width 101 height 18
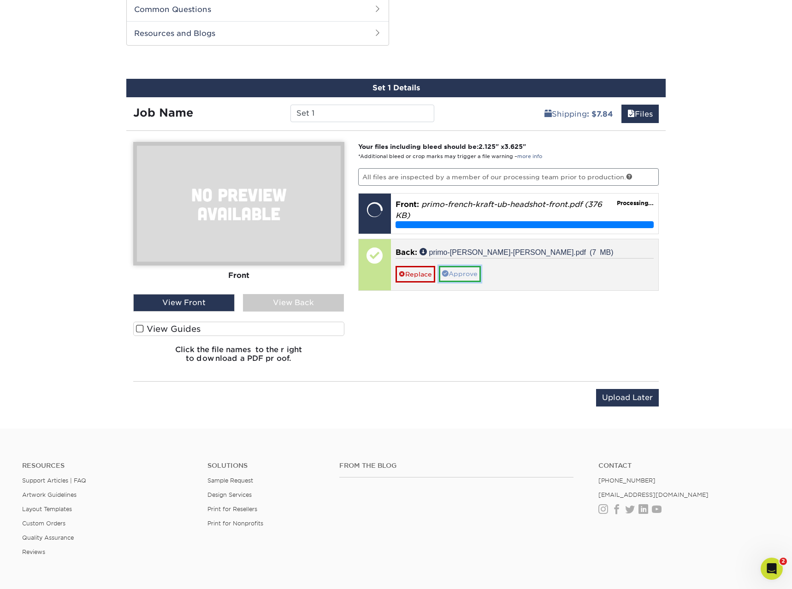
click at [470, 272] on link "Approve" at bounding box center [460, 274] width 42 height 16
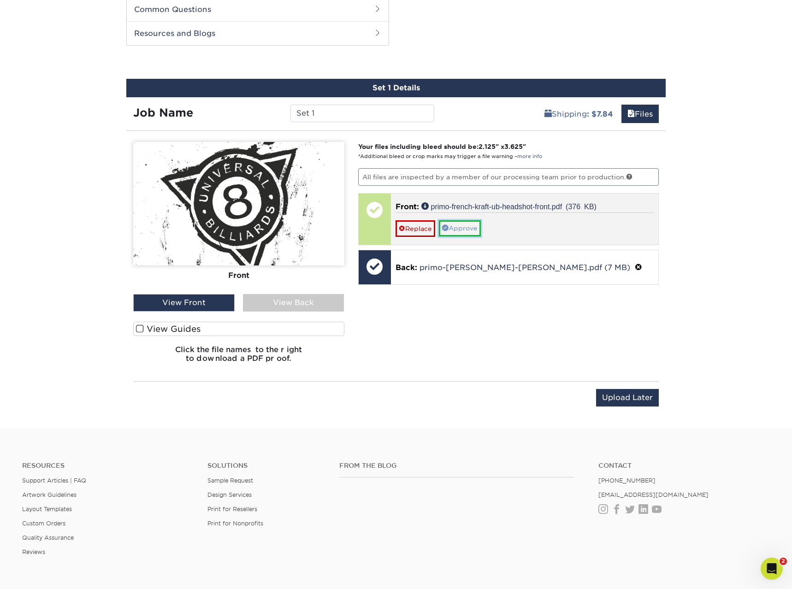
click at [467, 226] on link "Approve" at bounding box center [460, 228] width 42 height 16
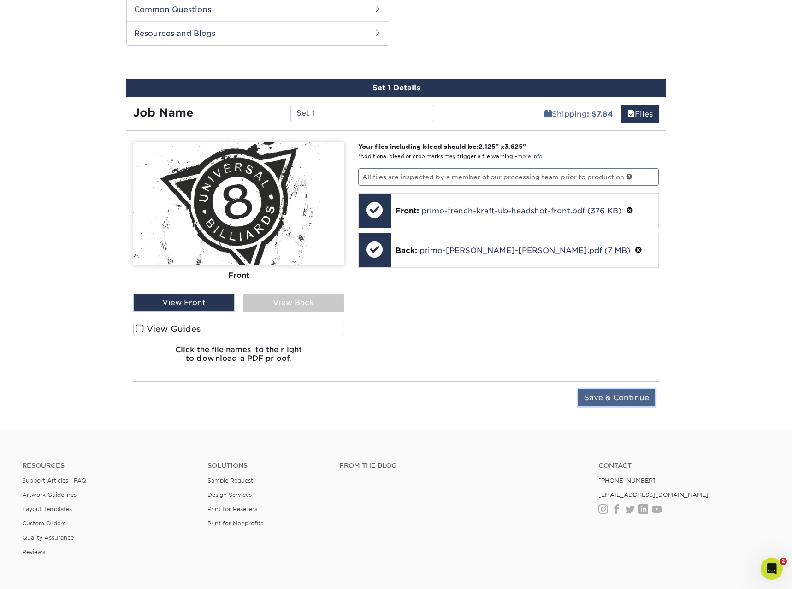
click at [620, 390] on input "Save & Continue" at bounding box center [616, 398] width 77 height 18
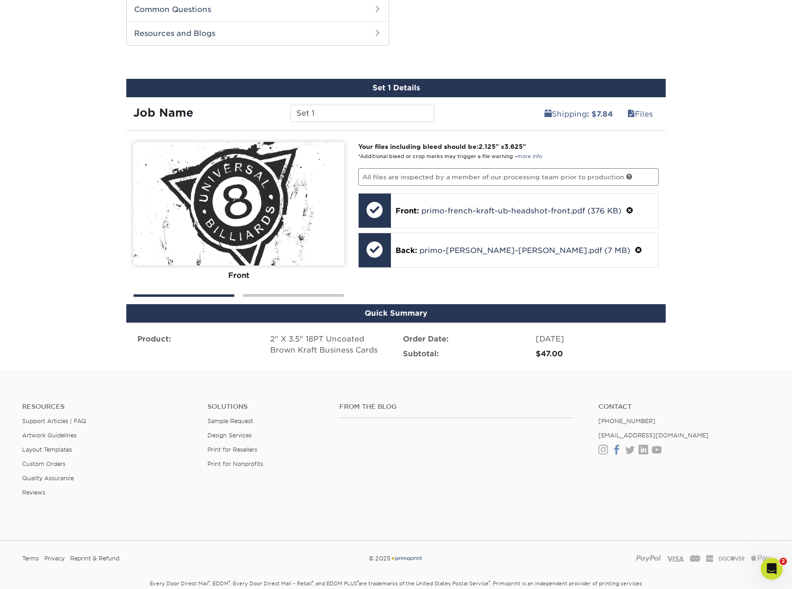
scroll to position [449, 0]
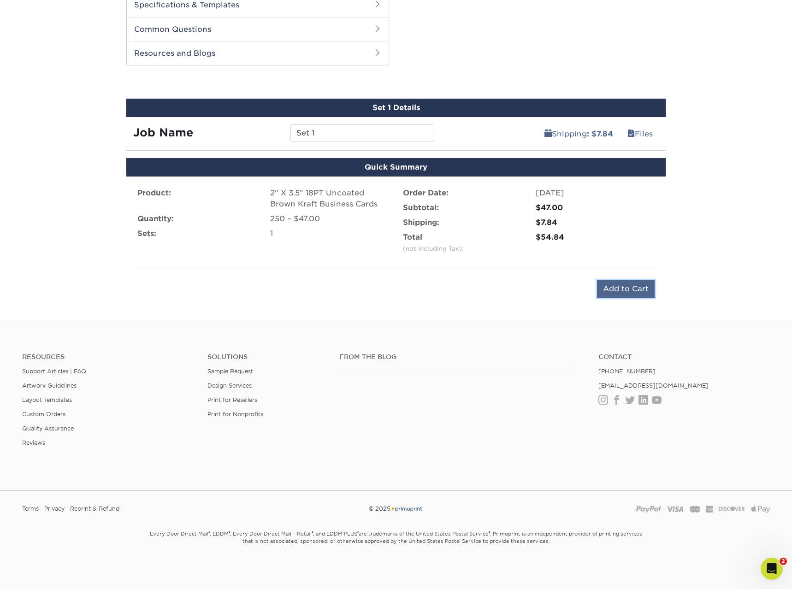
click at [618, 292] on input "Add to Cart" at bounding box center [626, 289] width 58 height 18
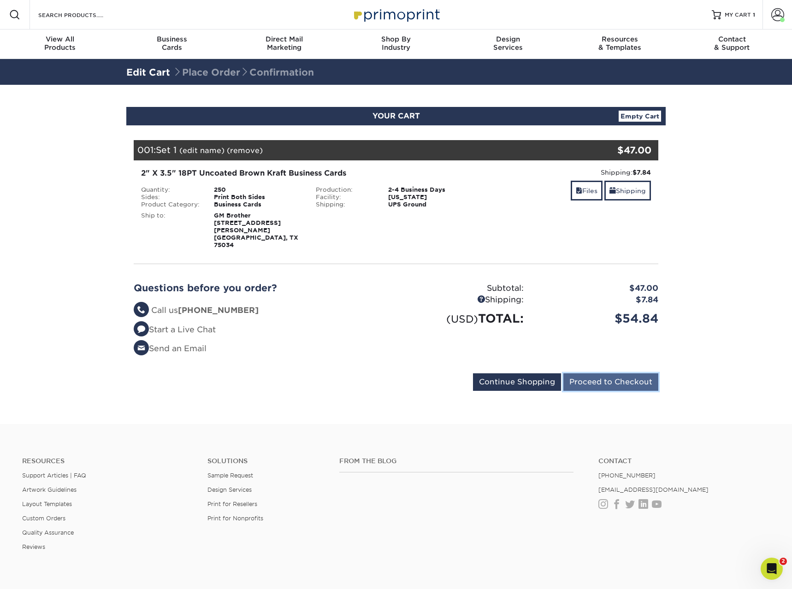
click at [633, 374] on input "Proceed to Checkout" at bounding box center [611, 383] width 95 height 18
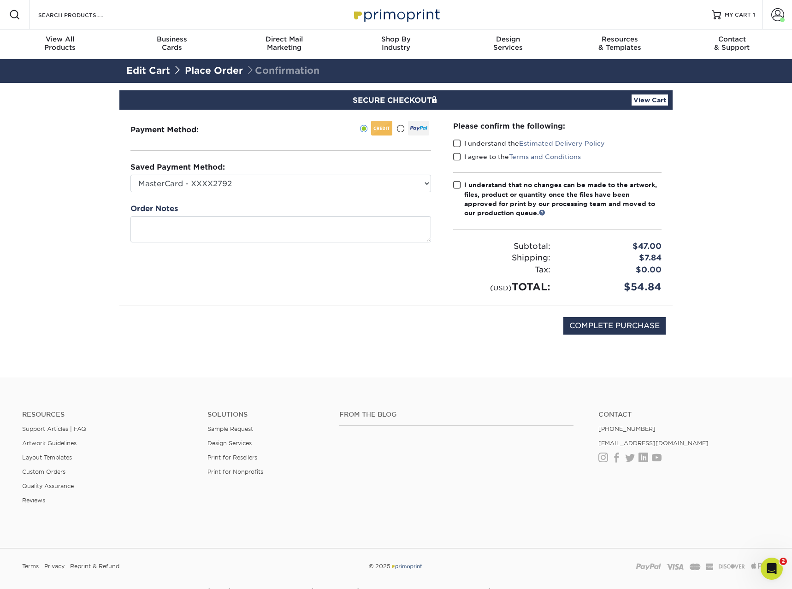
click at [459, 143] on span at bounding box center [457, 143] width 8 height 9
click at [0, 0] on input "I understand the Estimated Delivery Policy" at bounding box center [0, 0] width 0 height 0
click at [459, 155] on span at bounding box center [457, 157] width 8 height 9
click at [0, 0] on input "I agree to the Terms and Conditions" at bounding box center [0, 0] width 0 height 0
click at [654, 325] on input "COMPLETE PURCHASE" at bounding box center [615, 326] width 102 height 18
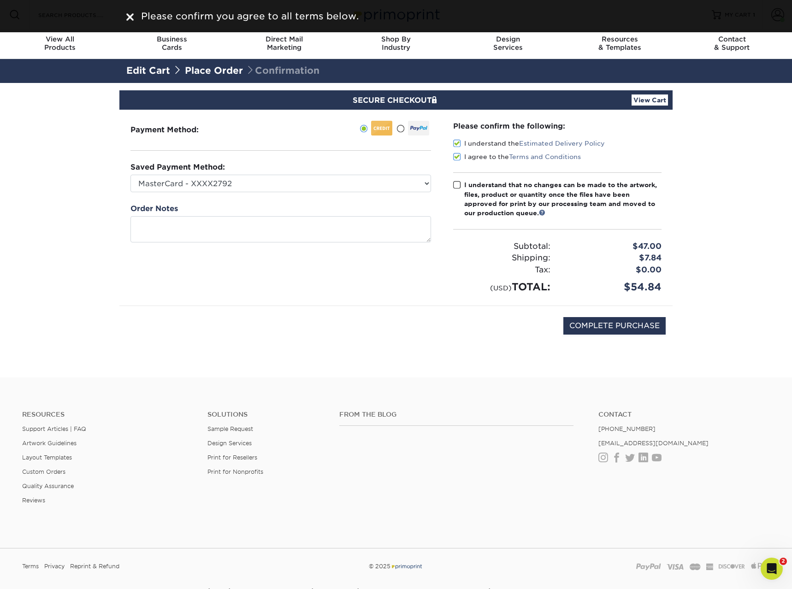
click at [464, 185] on label "I understand that no changes can be made to the artwork, files, product or quan…" at bounding box center [557, 199] width 208 height 38
click at [0, 0] on input "I understand that no changes can be made to the artwork, files, product or quan…" at bounding box center [0, 0] width 0 height 0
click at [645, 327] on input "COMPLETE PURCHASE" at bounding box center [615, 326] width 102 height 18
type input "PROCESSING, PLEASE WAIT..."
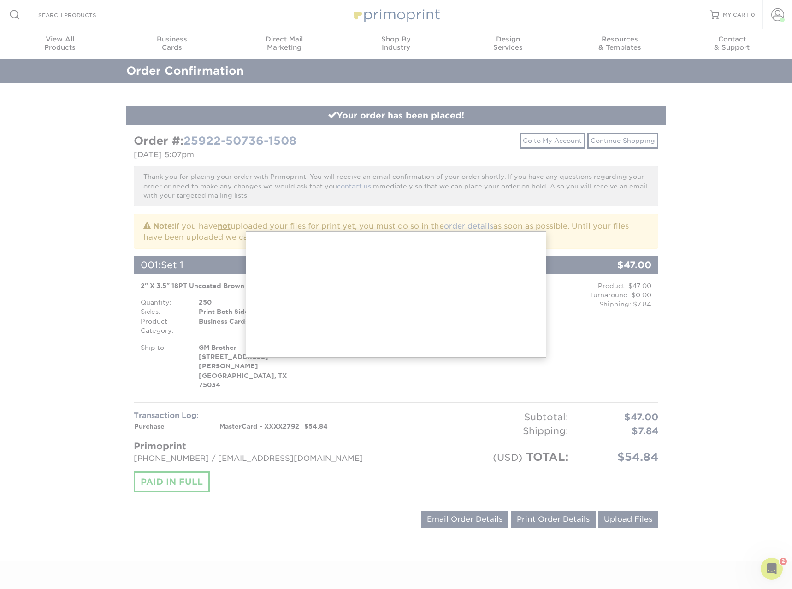
click at [336, 204] on div at bounding box center [396, 406] width 792 height 813
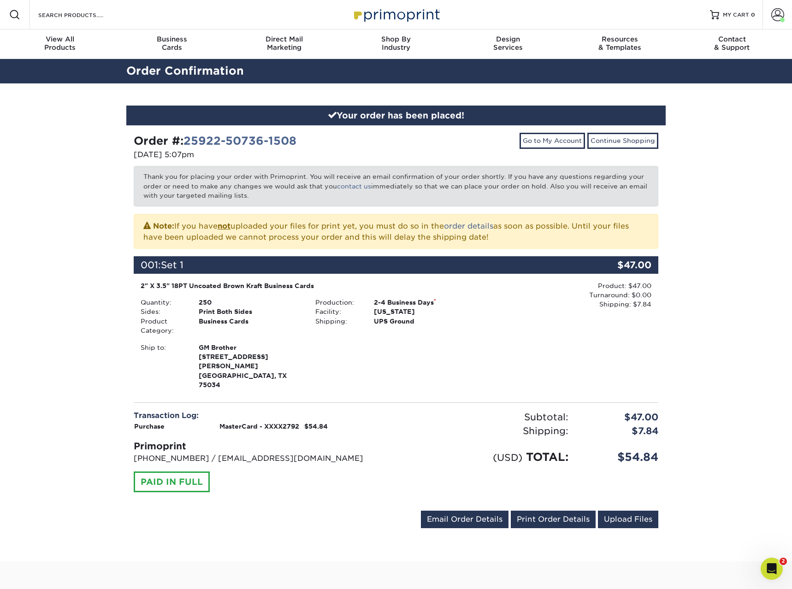
click at [731, 274] on div "Your order has been placed! Order #: 25922-50736-1508 [DATE] 5:07pm Go to My Ac…" at bounding box center [396, 322] width 792 height 479
click at [564, 511] on link "Print Order Details" at bounding box center [553, 520] width 85 height 18
